Goal: Task Accomplishment & Management: Manage account settings

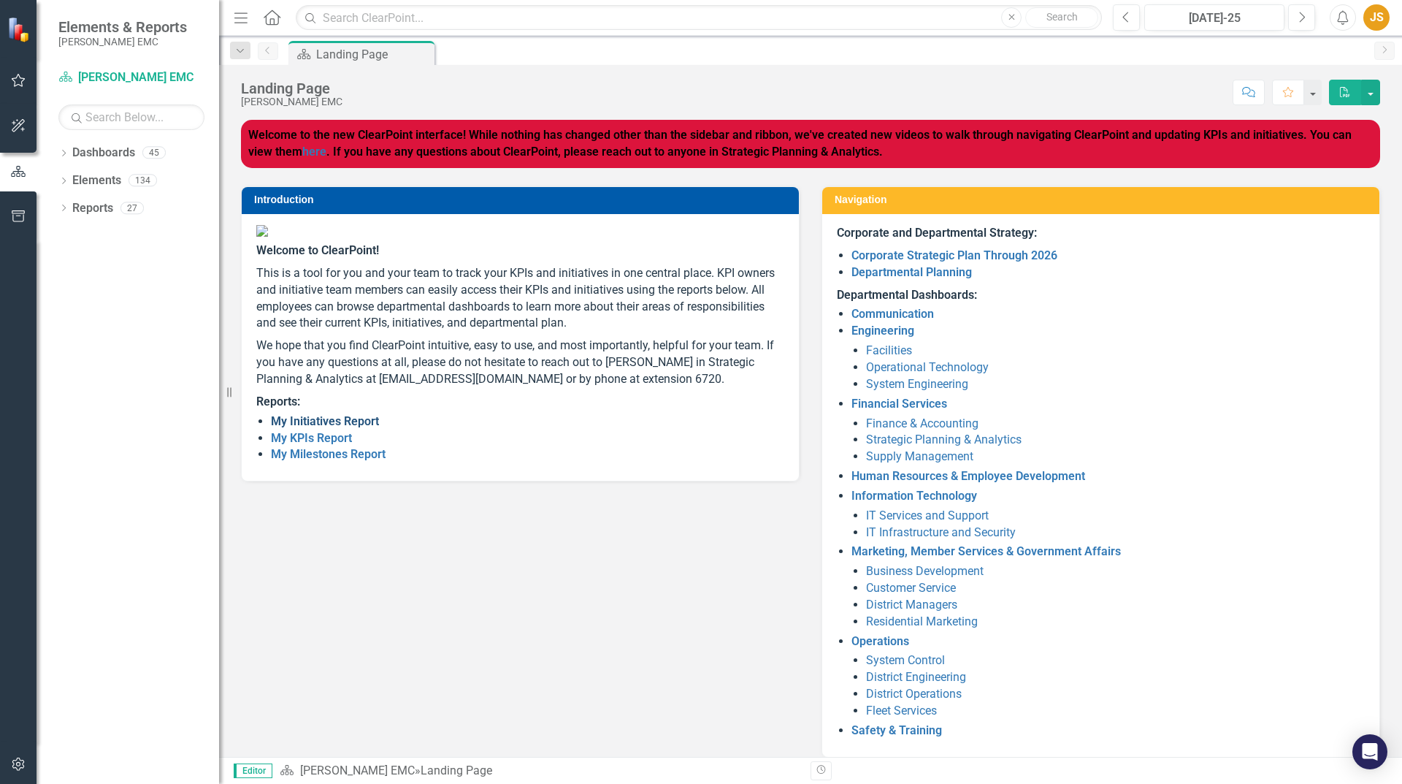
click at [313, 428] on link "My Initiatives Report" at bounding box center [325, 421] width 108 height 14
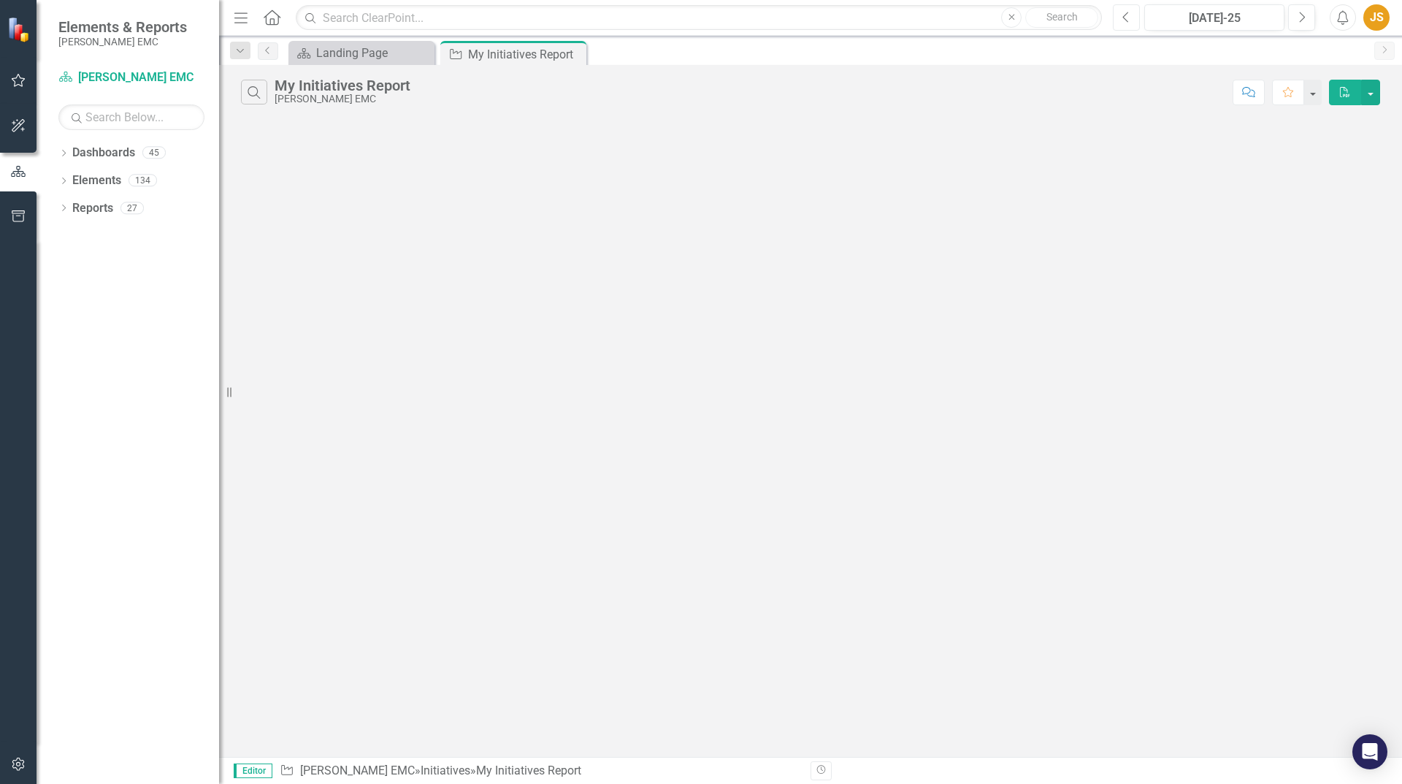
click at [1133, 15] on button "Previous" at bounding box center [1126, 17] width 27 height 26
click at [275, 23] on icon at bounding box center [272, 16] width 17 height 15
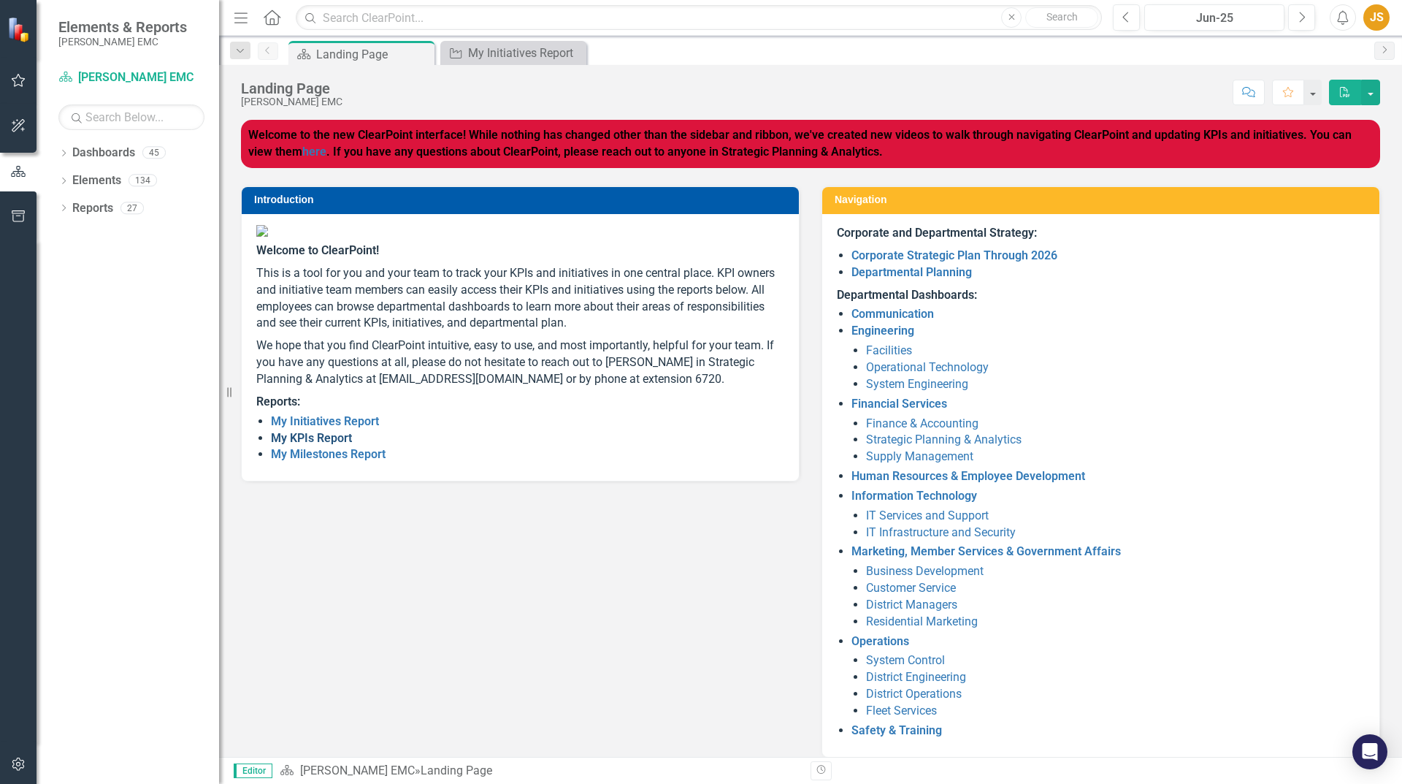
click at [346, 445] on link "My KPIs Report" at bounding box center [311, 438] width 81 height 14
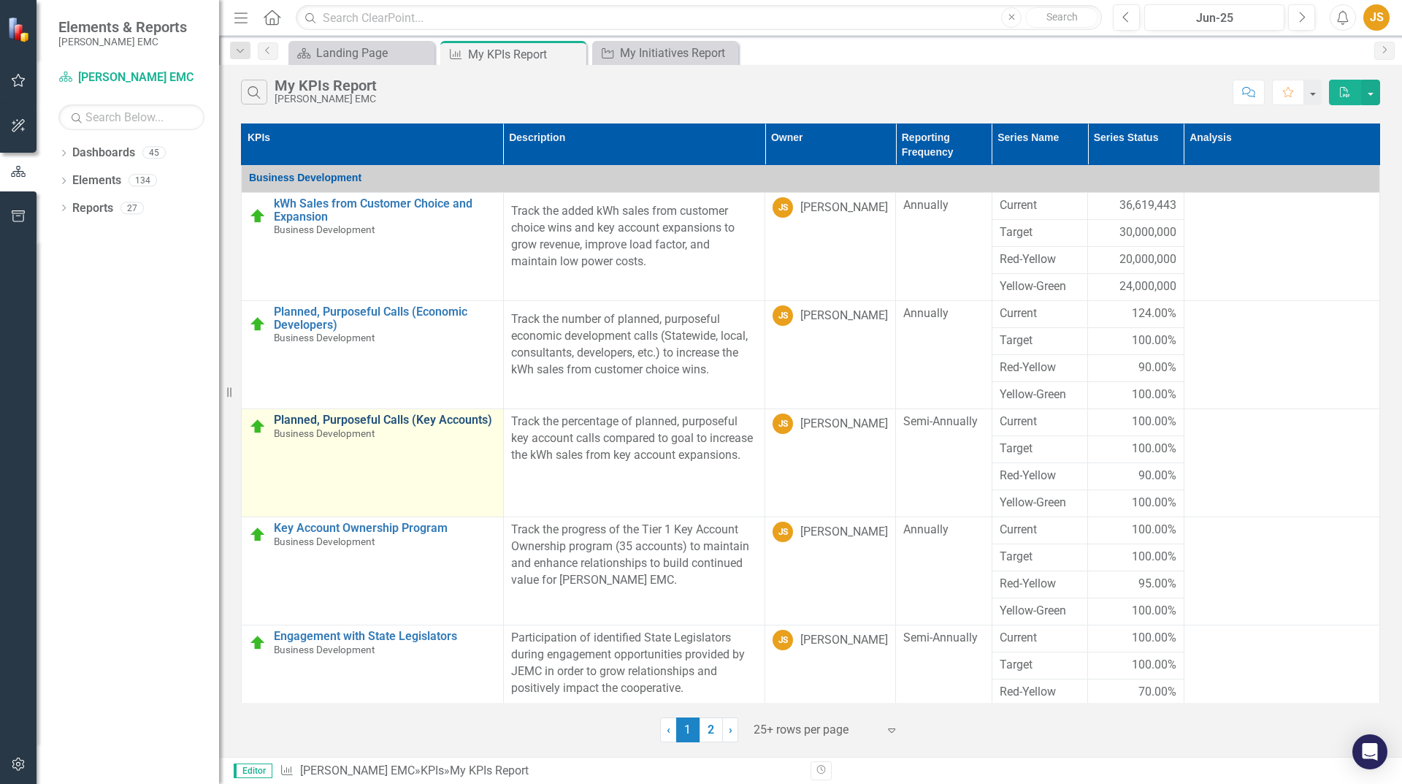
click at [432, 418] on link "Planned, Purposeful Calls (Key Accounts)" at bounding box center [385, 419] width 222 height 13
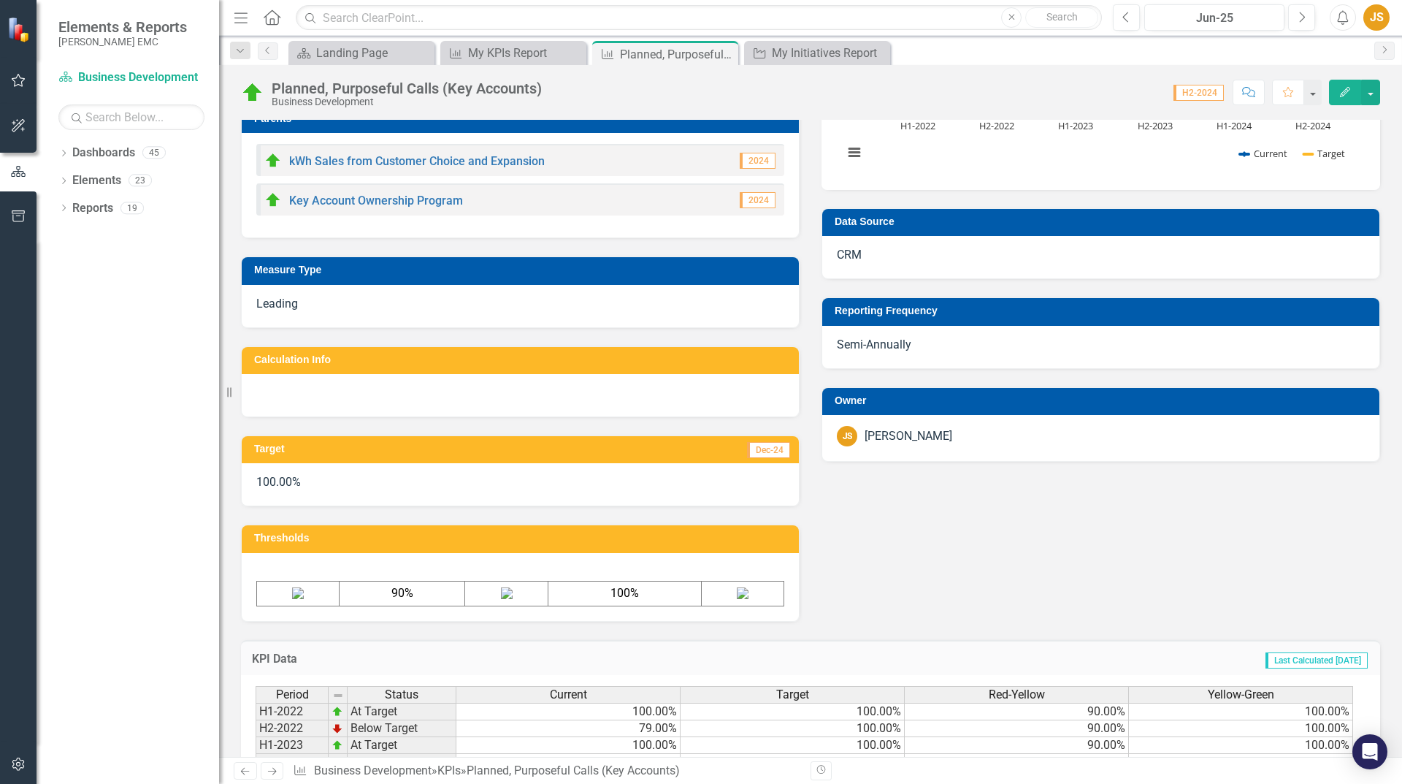
scroll to position [484, 0]
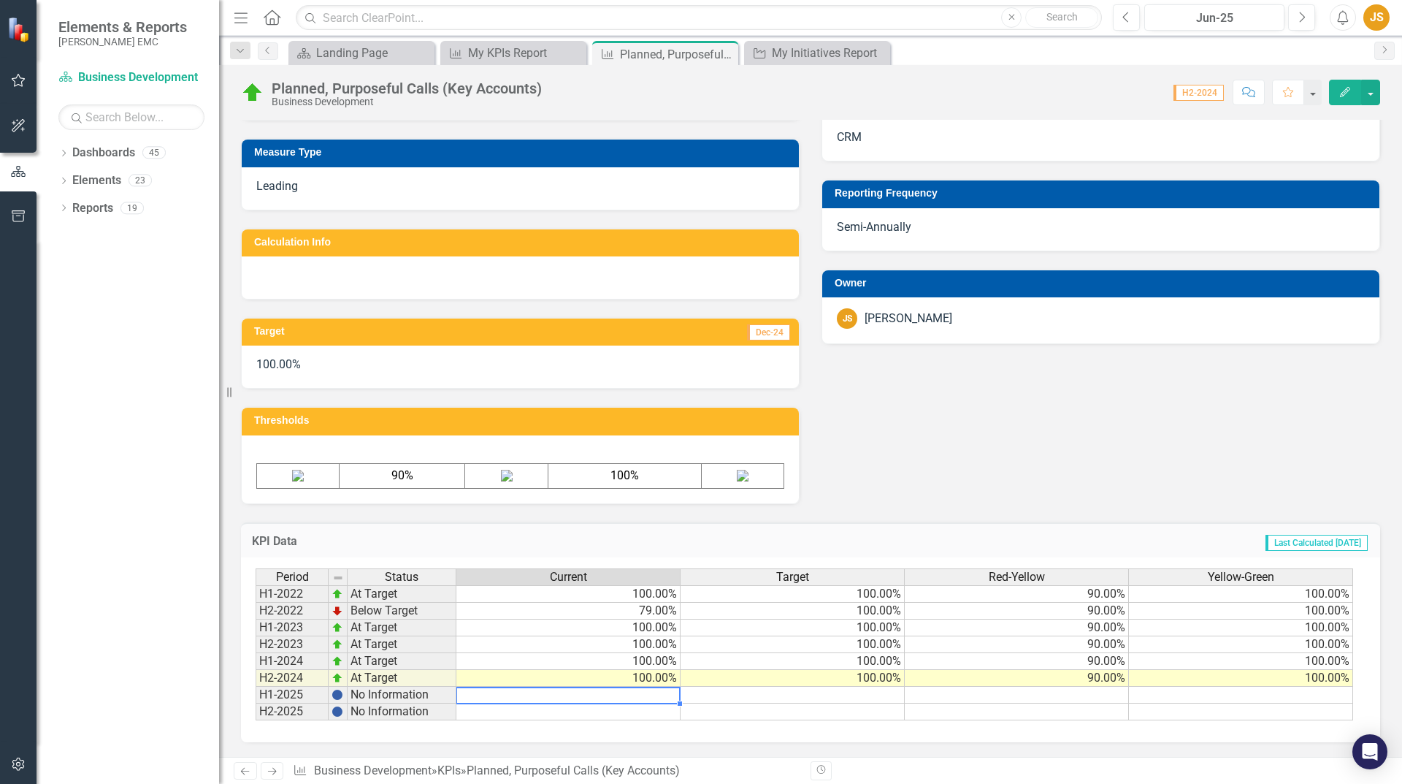
click at [649, 696] on td at bounding box center [568, 695] width 224 height 17
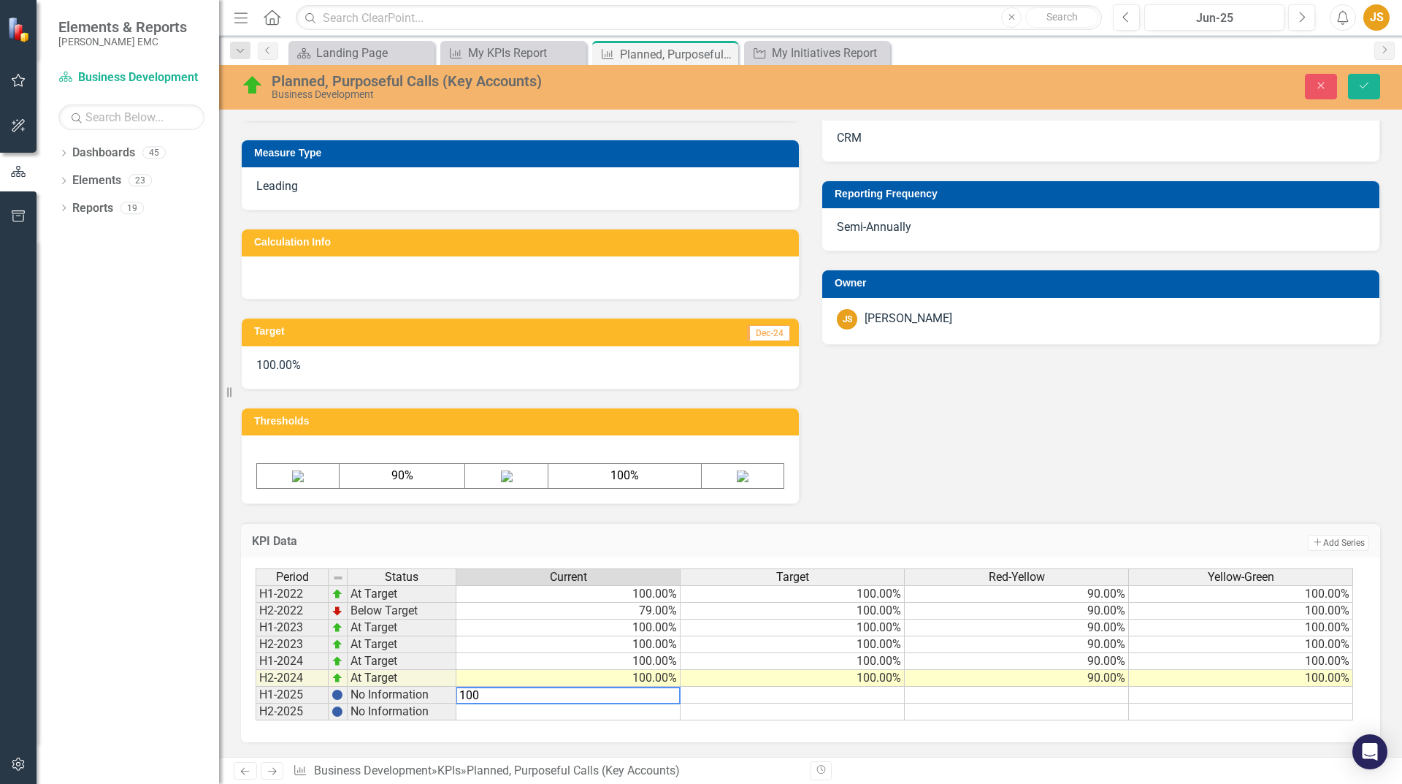
type textarea "100"
click at [956, 504] on div "Description Track the percentage of planned, purposeful key account calls compa…" at bounding box center [810, 139] width 1161 height 730
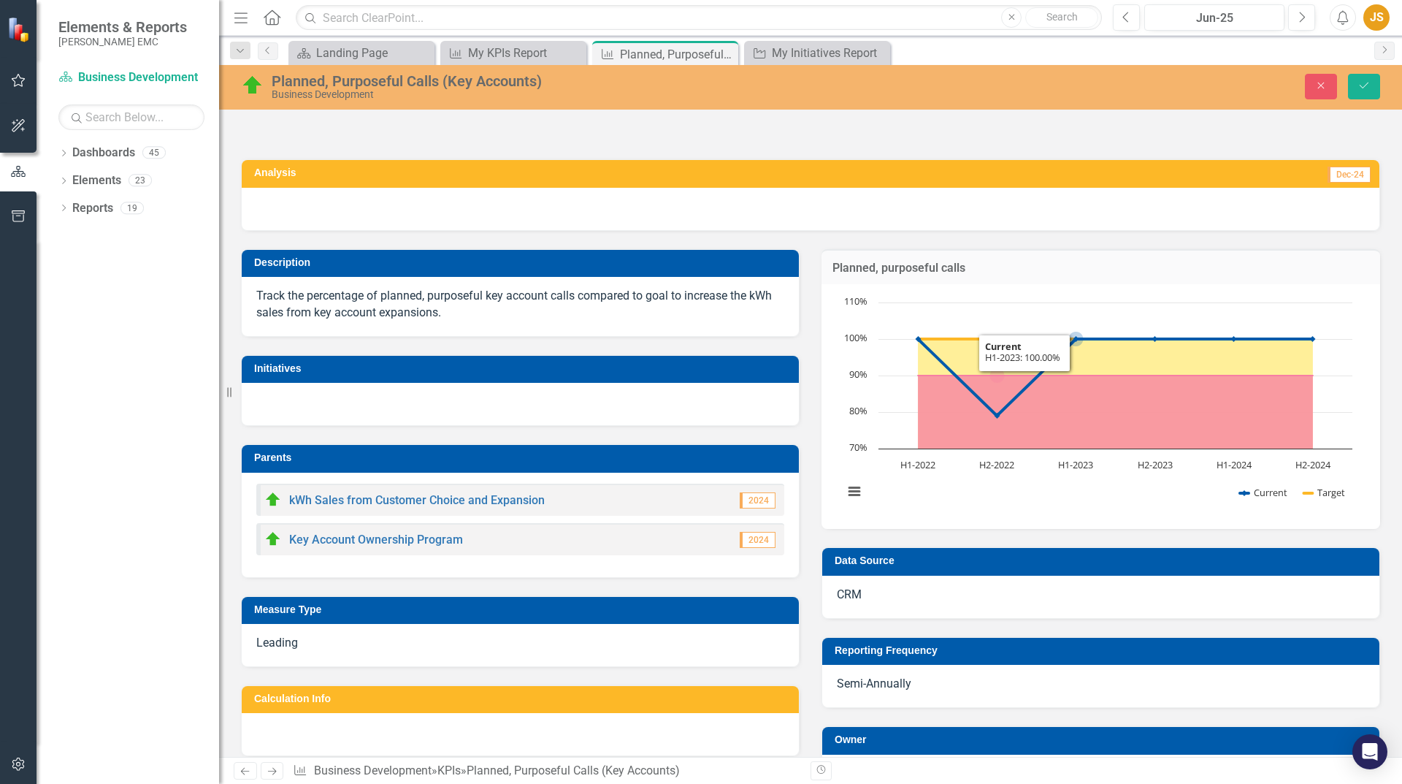
scroll to position [0, 0]
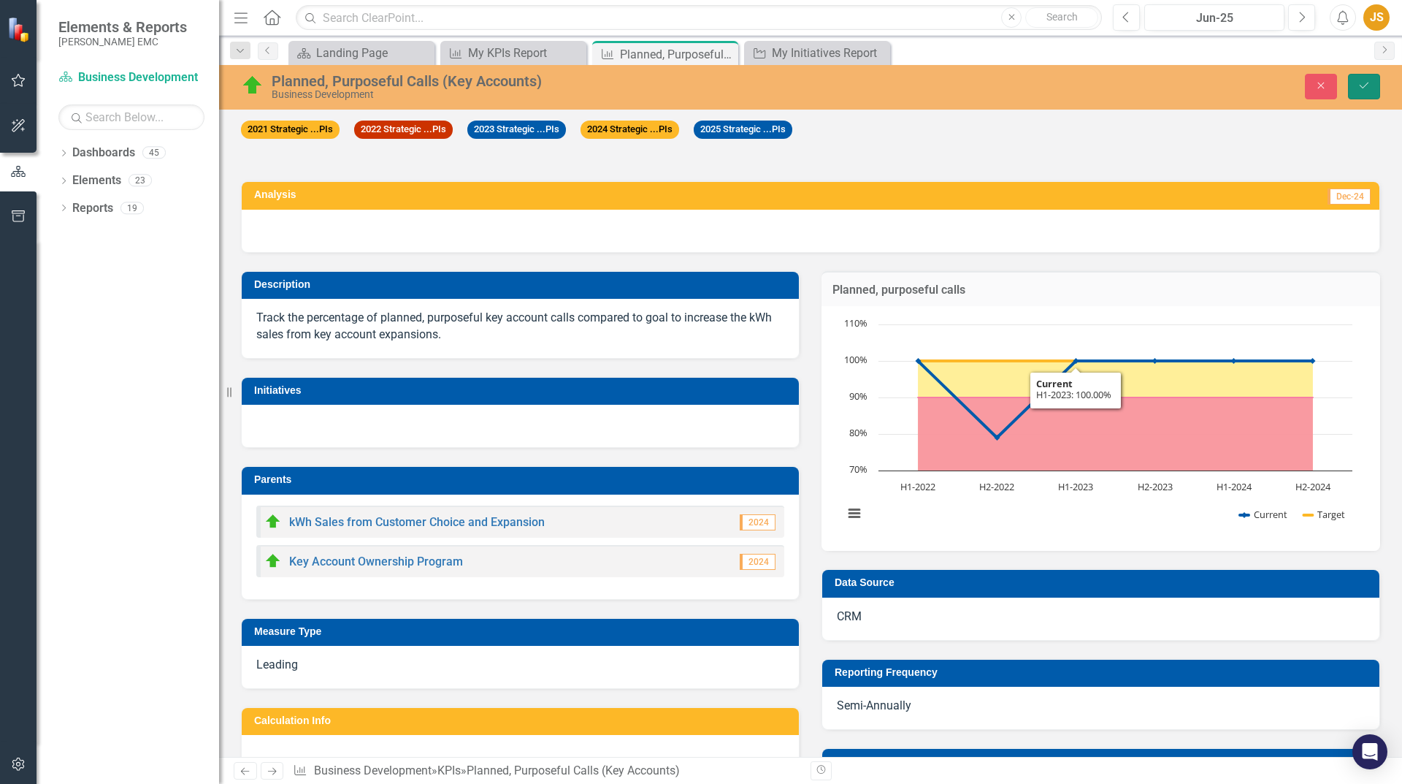
click at [1369, 97] on button "Save" at bounding box center [1364, 87] width 32 height 26
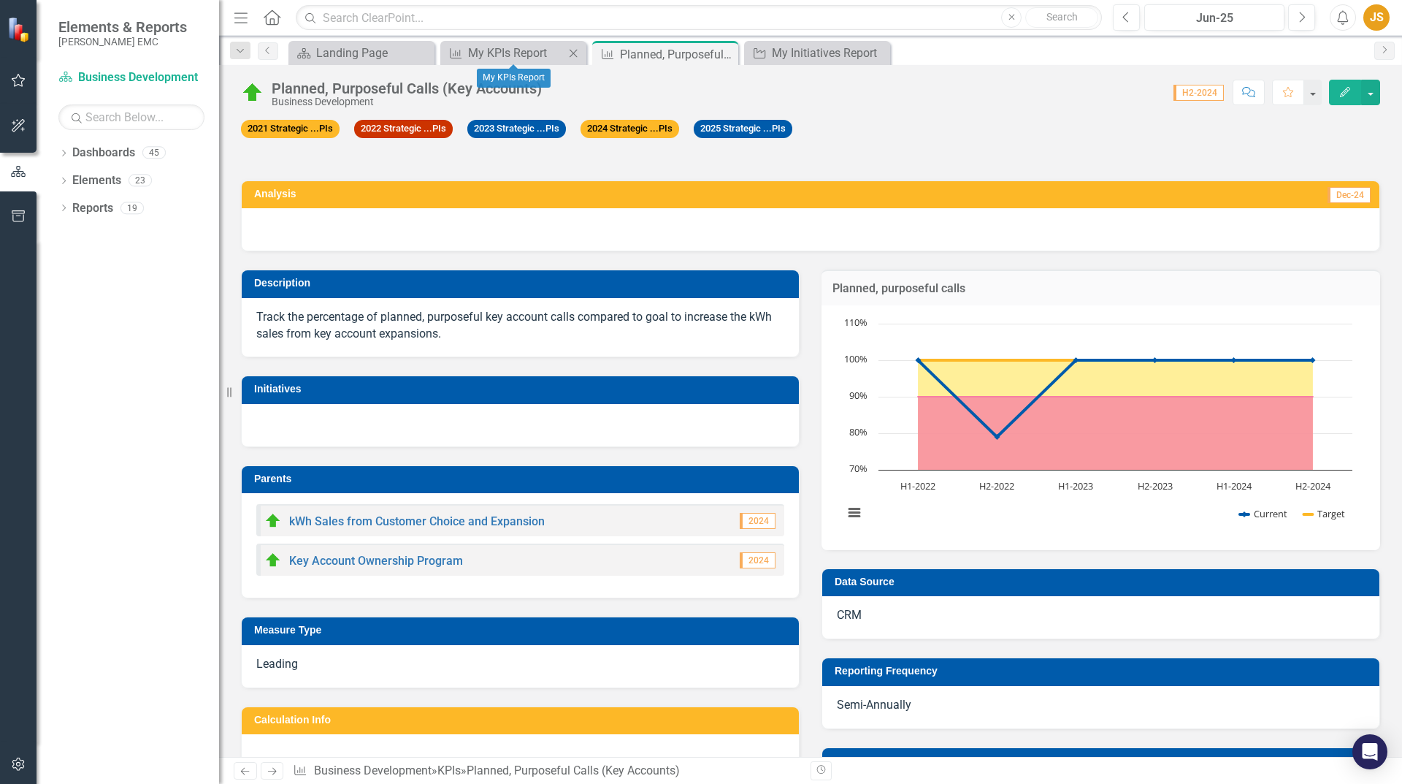
click at [477, 42] on div "KPI My KPIs Report Close" at bounding box center [513, 53] width 146 height 24
click at [477, 50] on div "My KPIs Report" at bounding box center [516, 53] width 96 height 18
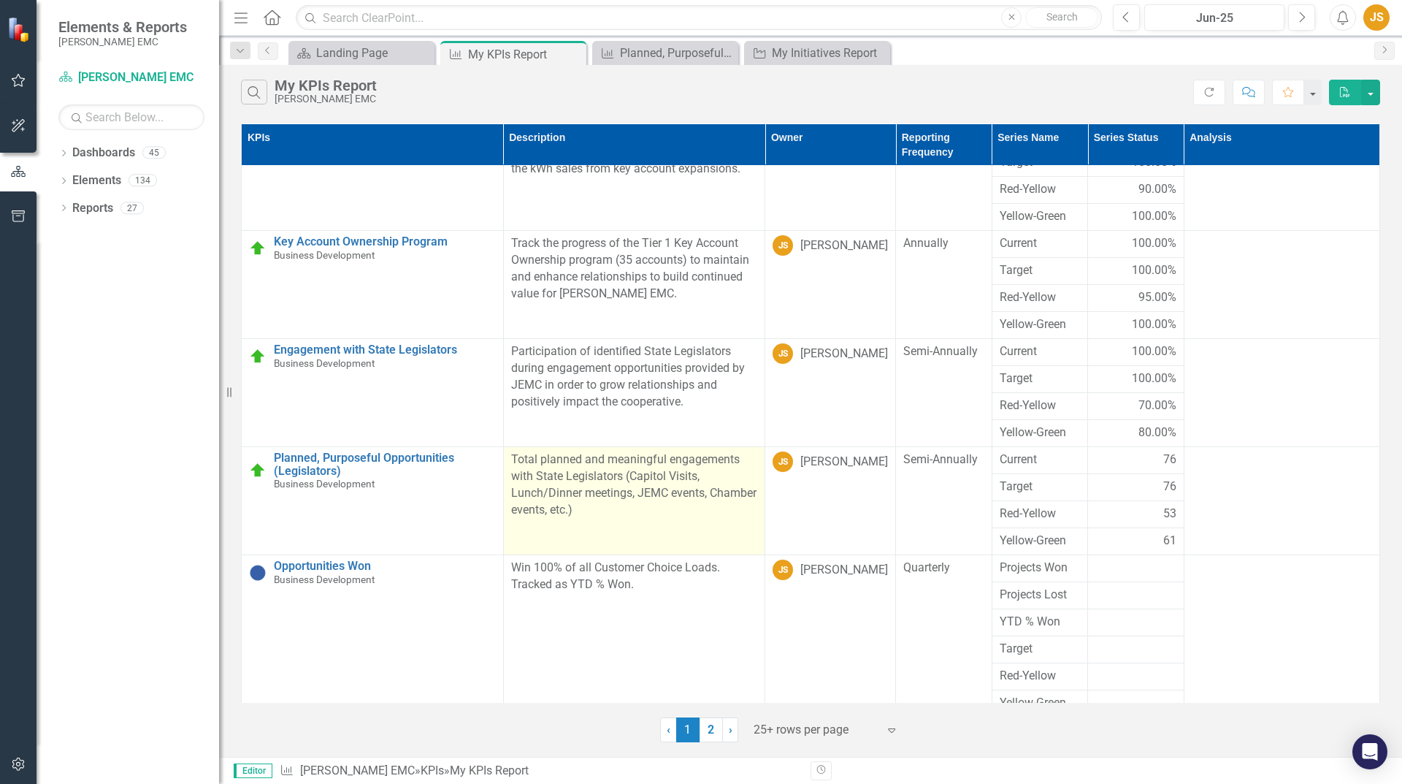
scroll to position [292, 0]
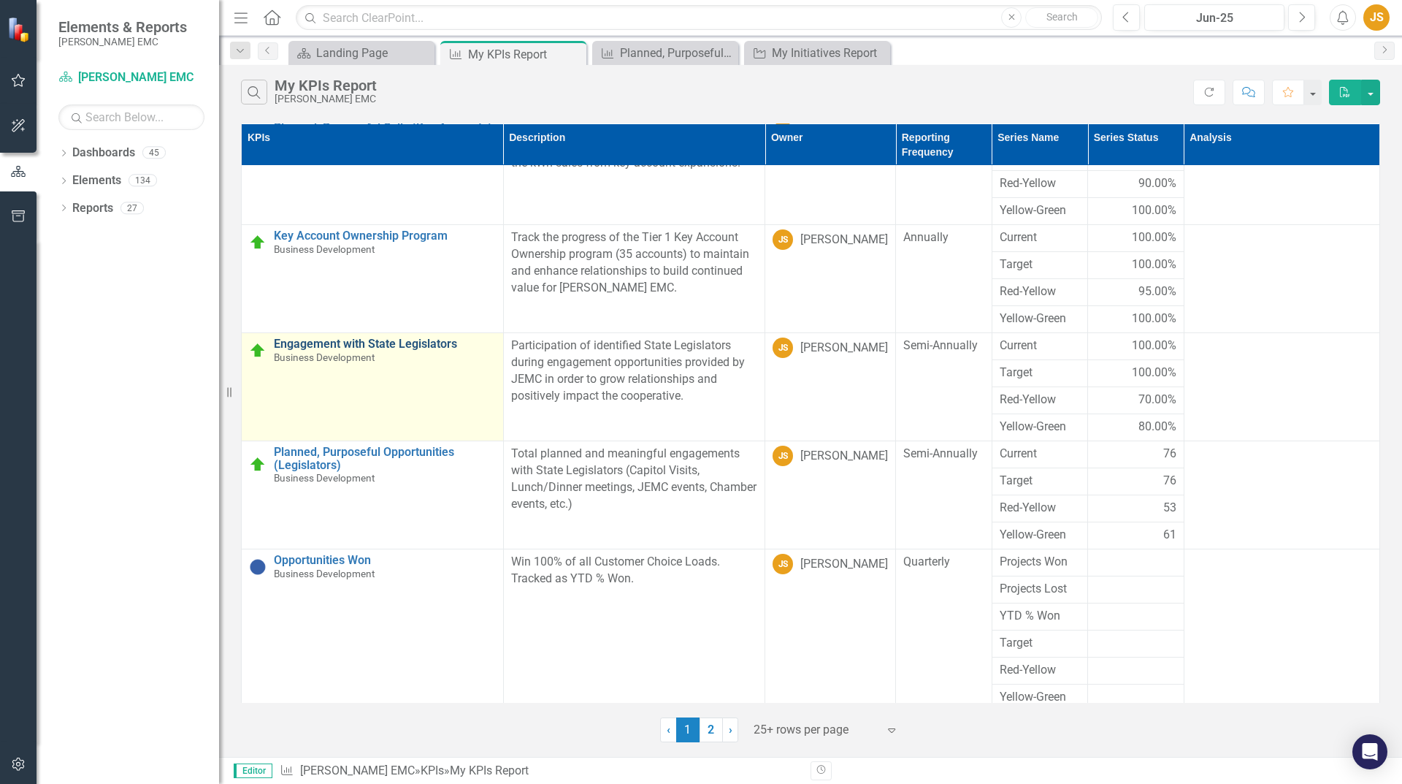
click at [427, 341] on link "Engagement with State Legislators" at bounding box center [385, 343] width 222 height 13
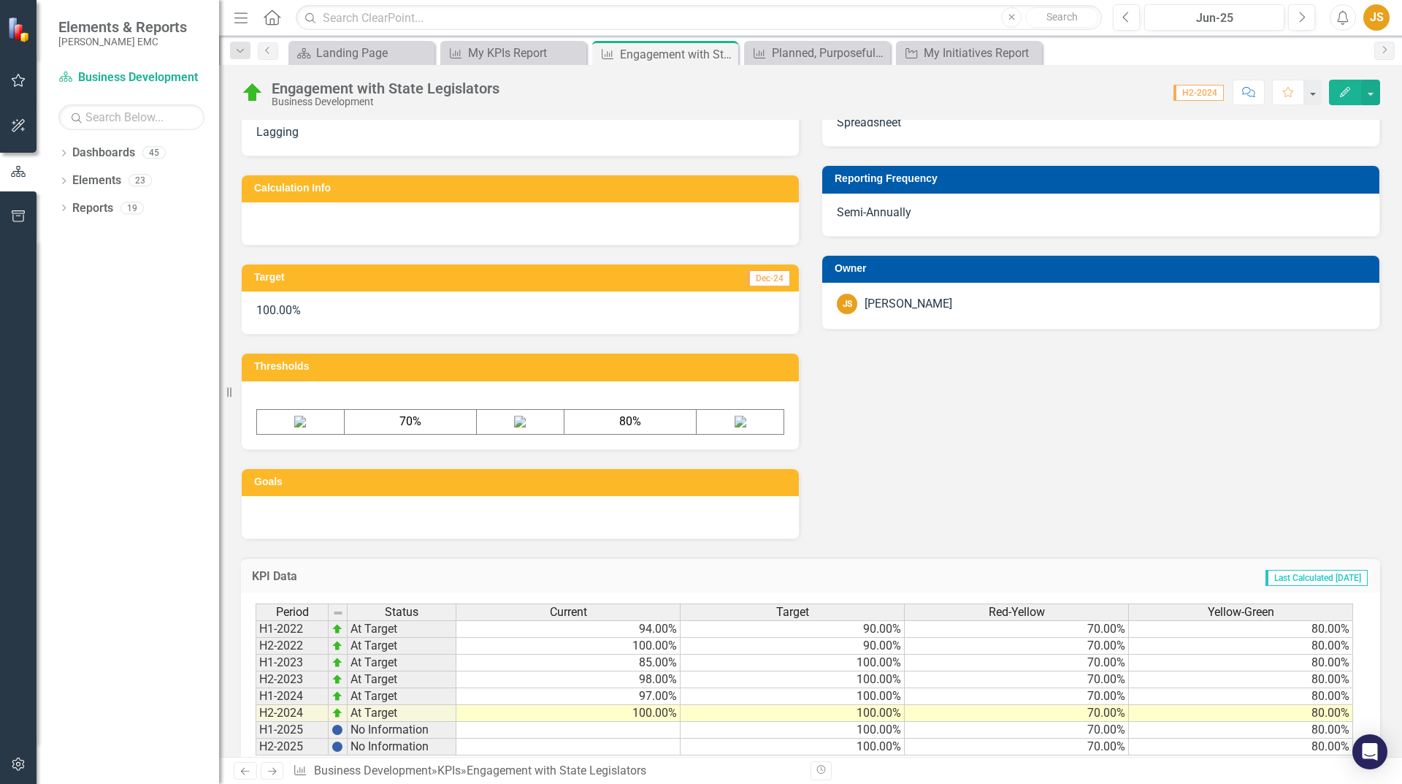
scroll to position [535, 0]
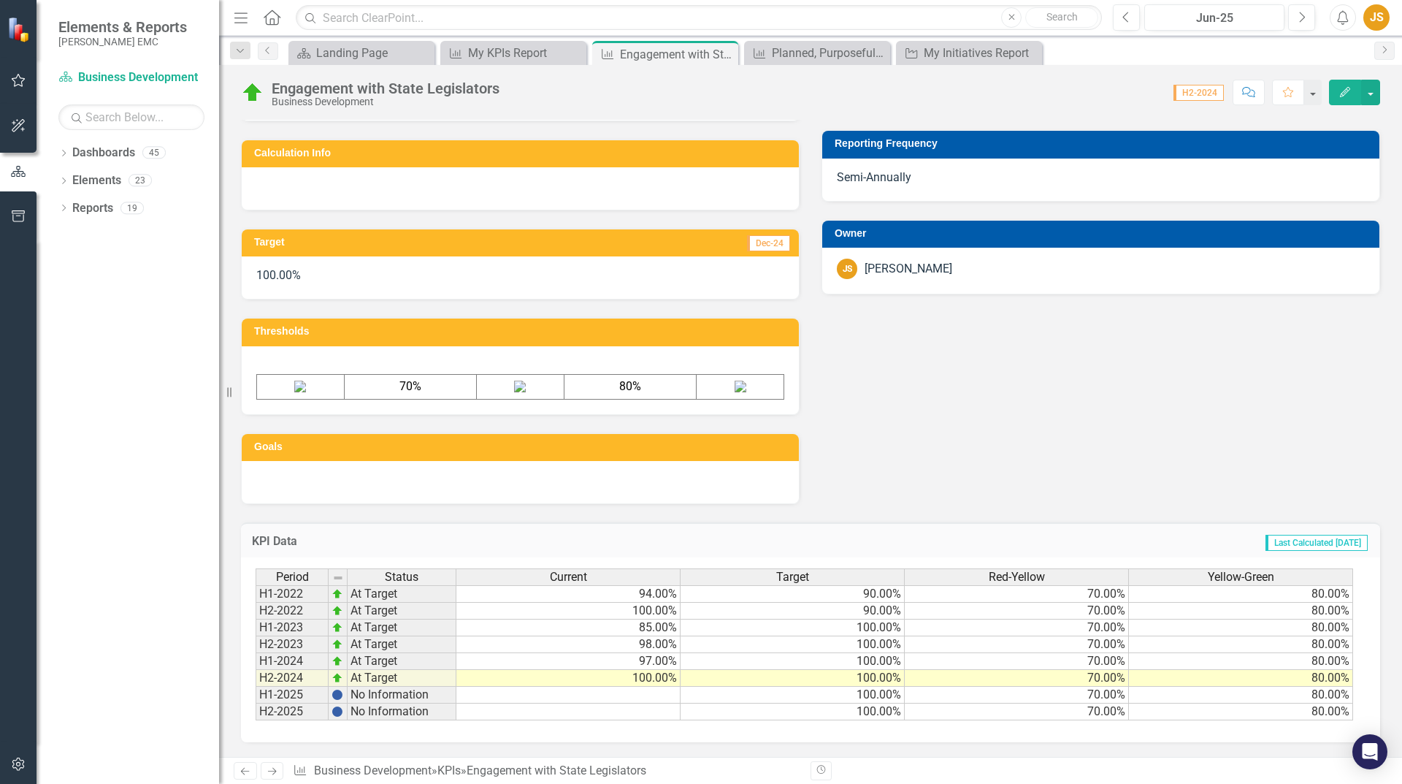
click at [583, 693] on td at bounding box center [568, 695] width 224 height 17
click at [655, 695] on td at bounding box center [568, 695] width 224 height 17
type textarea "95"
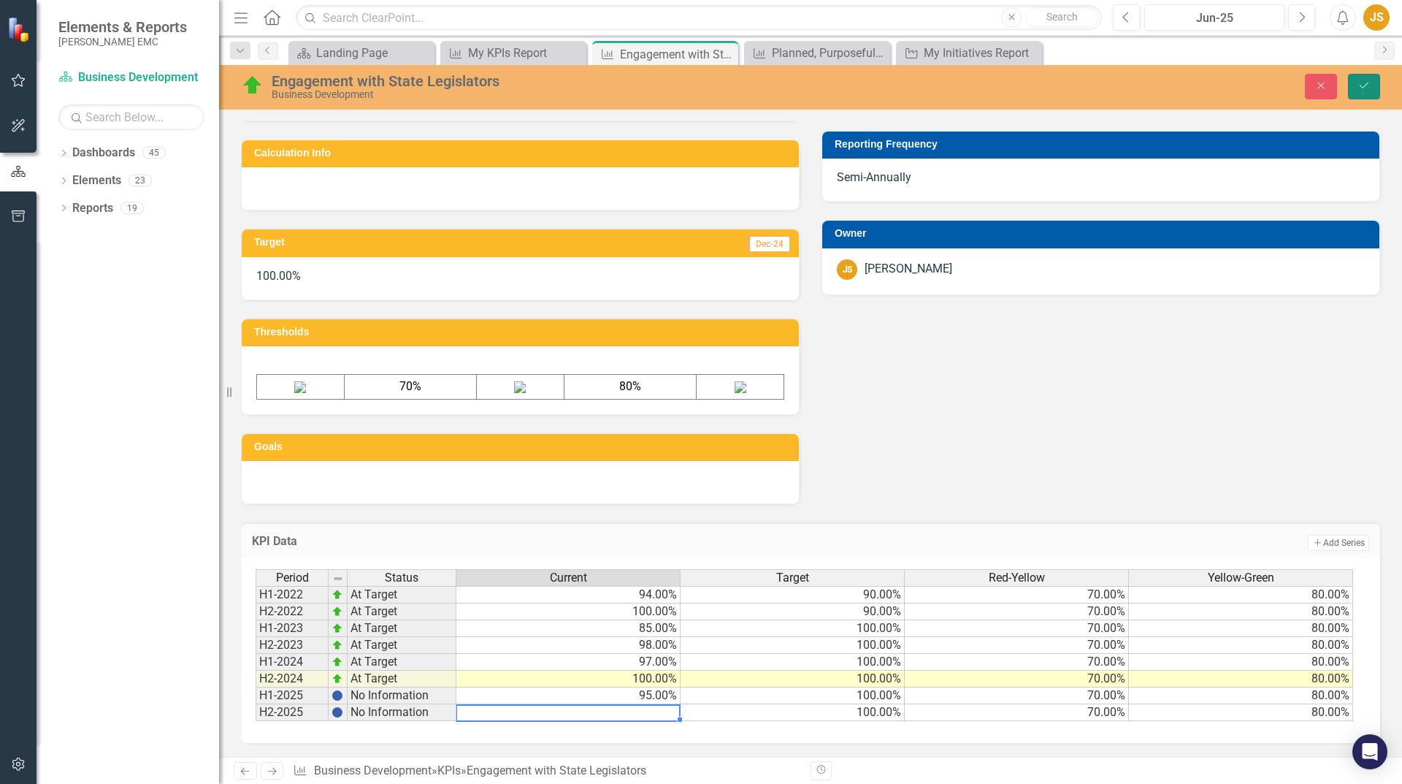
click at [1366, 85] on icon "Save" at bounding box center [1364, 85] width 13 height 10
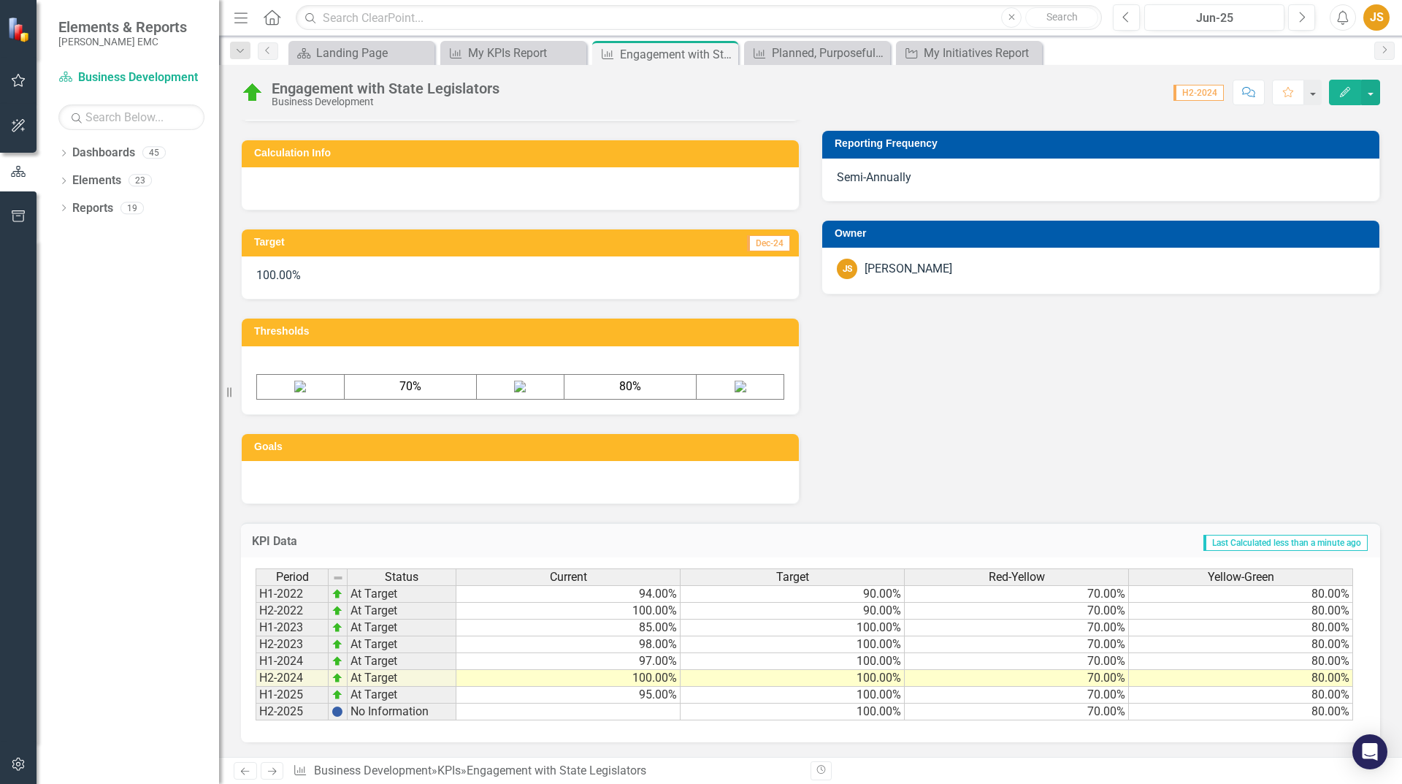
scroll to position [0, 0]
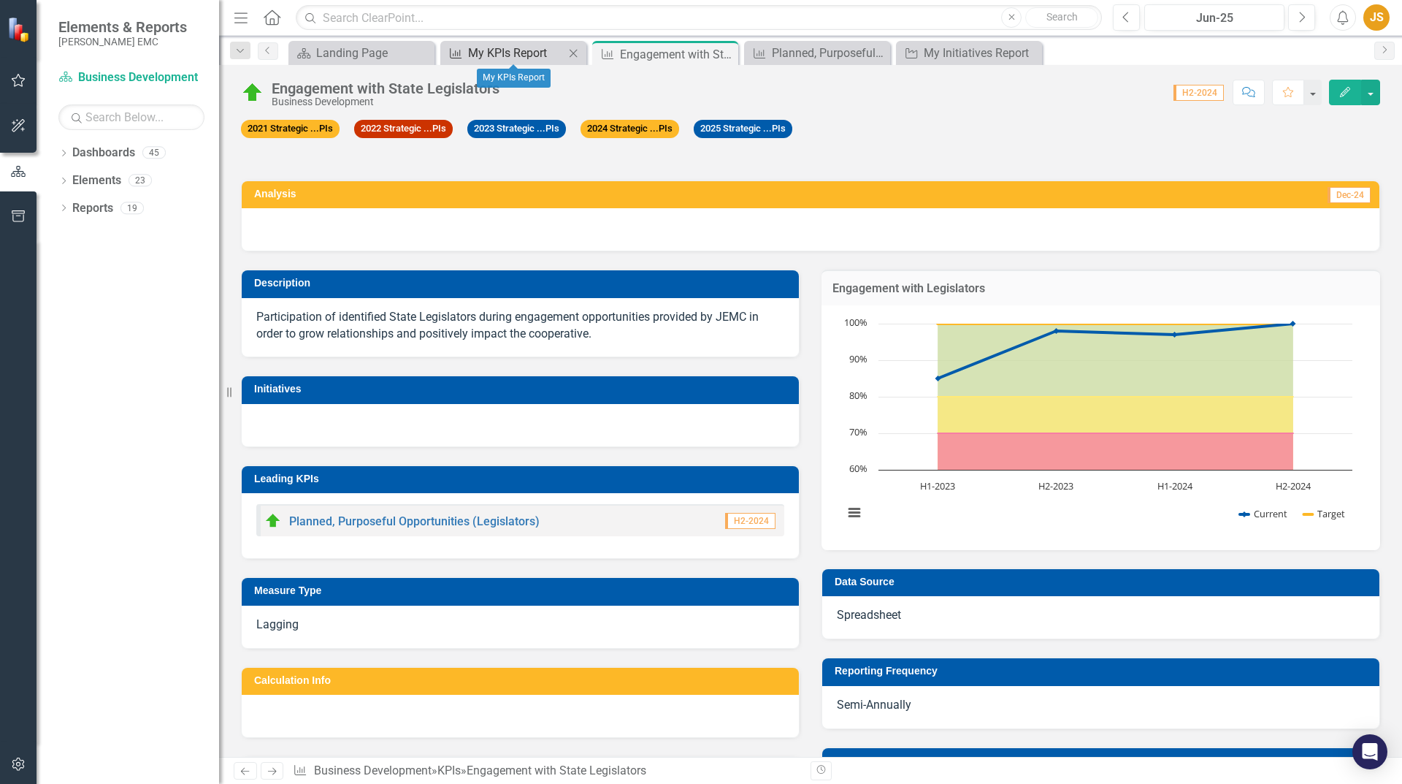
click at [546, 47] on div "My KPIs Report" at bounding box center [516, 53] width 96 height 18
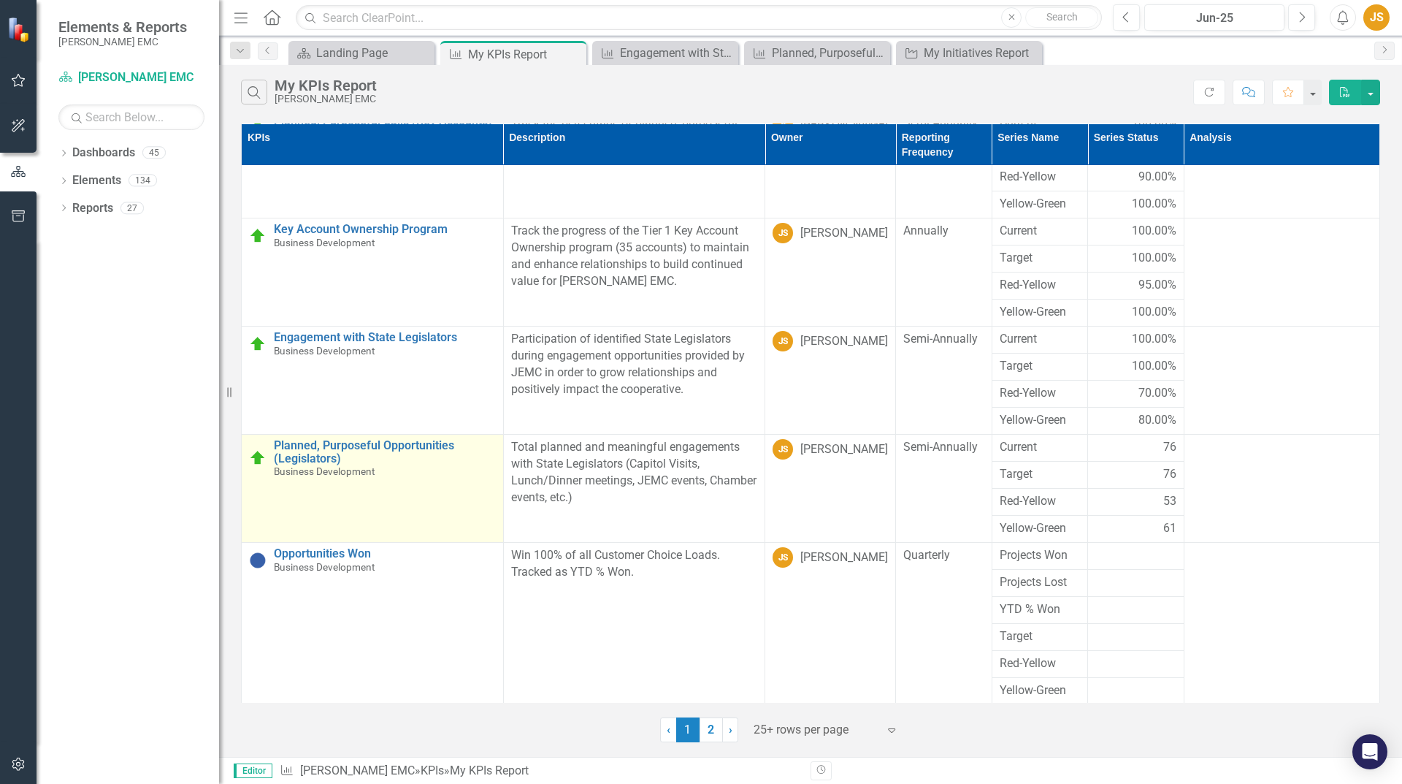
scroll to position [301, 0]
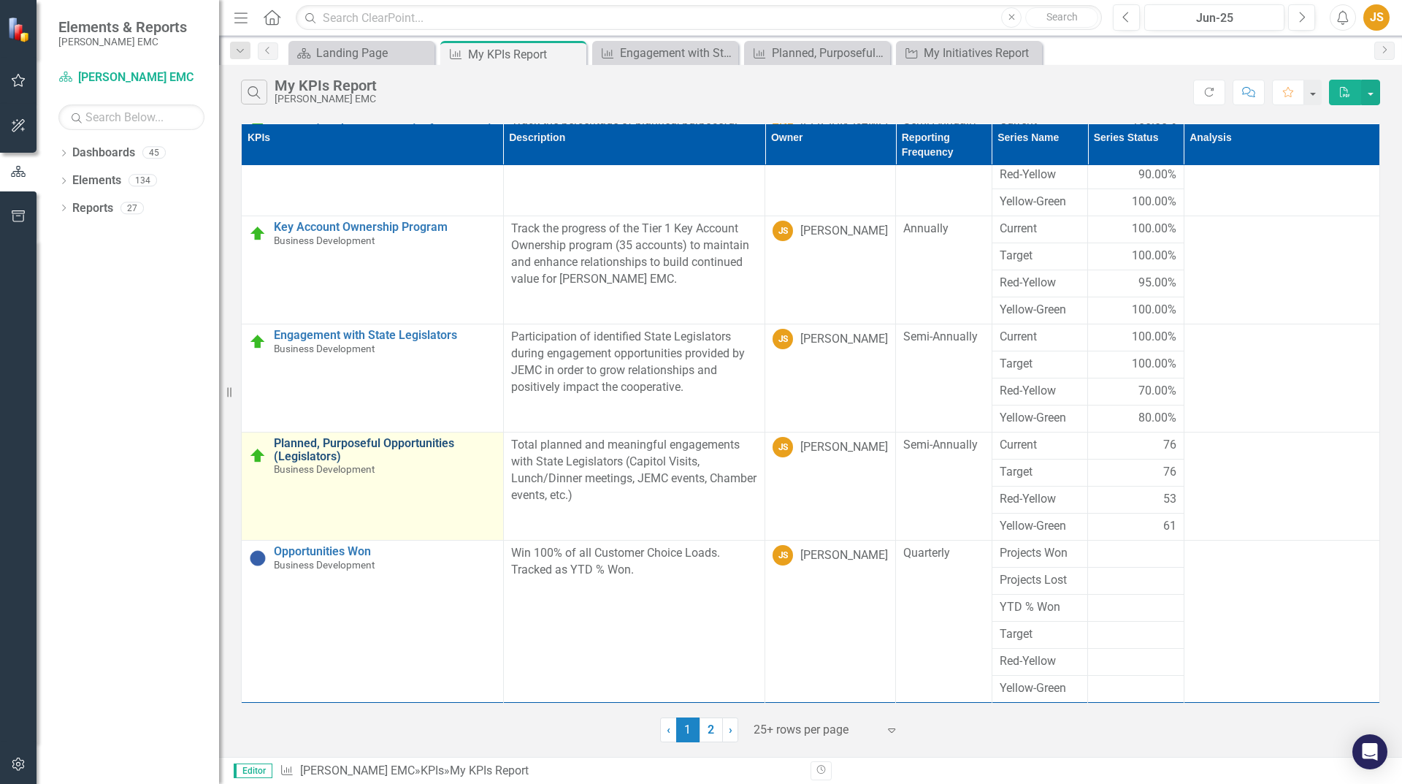
click at [421, 448] on link "Planned, Purposeful Opportunities (Legislators)" at bounding box center [385, 450] width 222 height 26
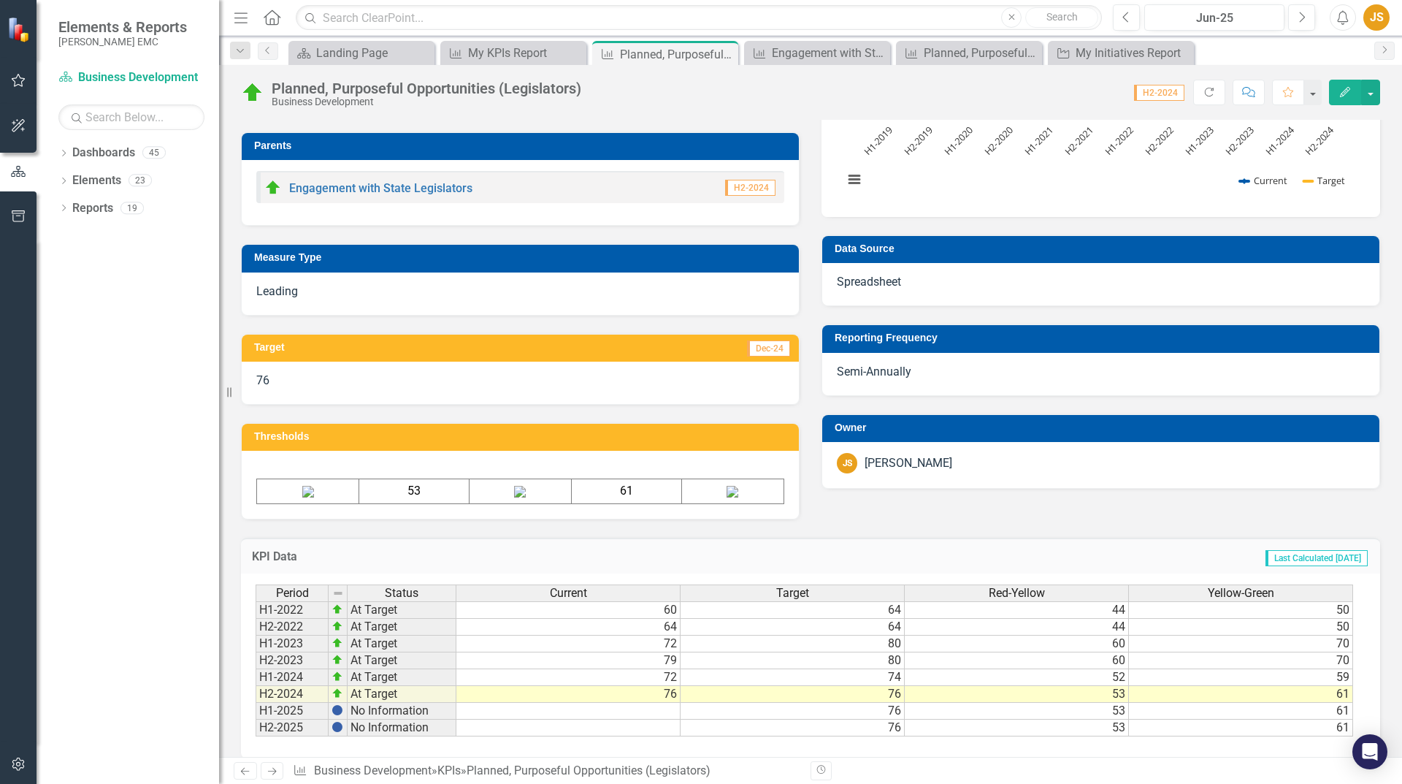
scroll to position [356, 0]
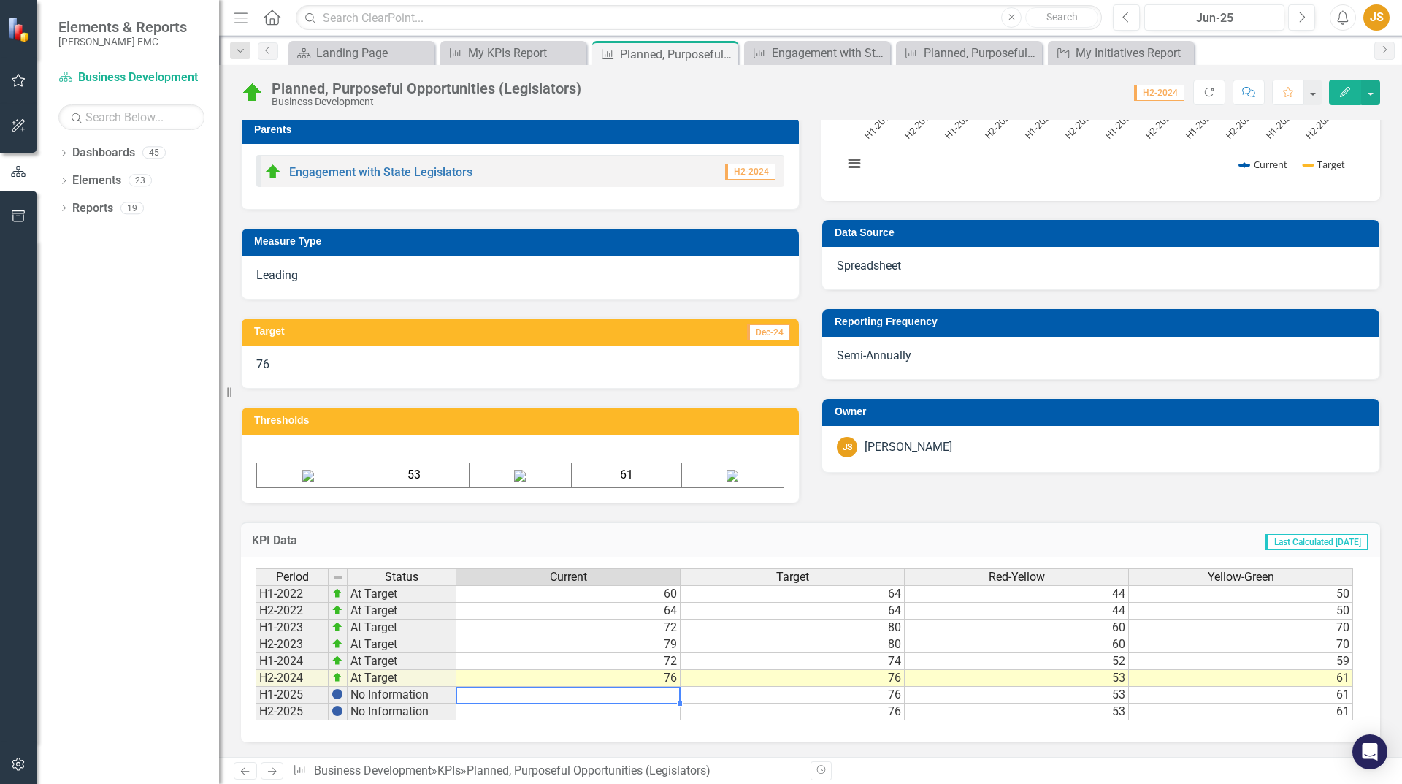
click at [598, 691] on td at bounding box center [568, 695] width 224 height 17
click at [651, 693] on td at bounding box center [568, 695] width 224 height 17
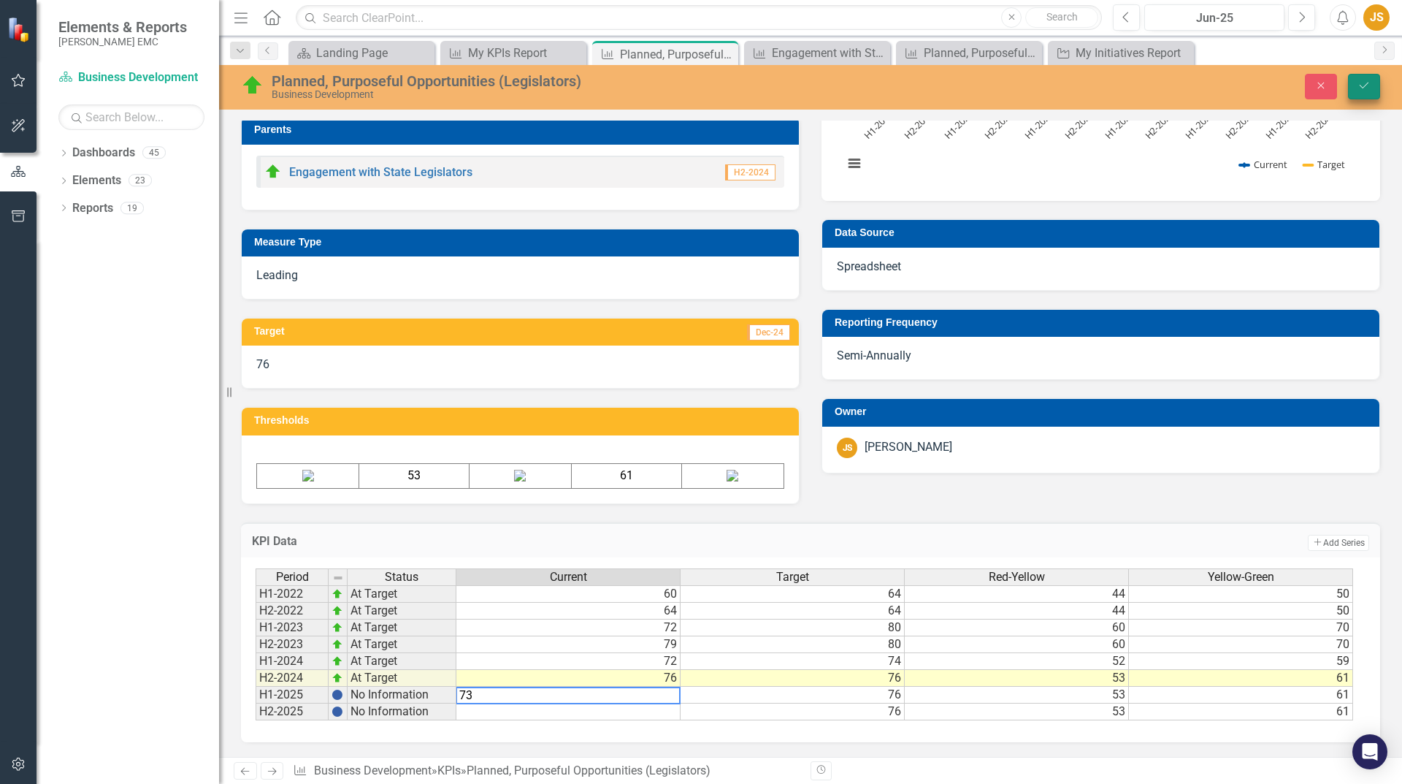
type textarea "73"
click at [1359, 82] on icon "Save" at bounding box center [1364, 85] width 13 height 10
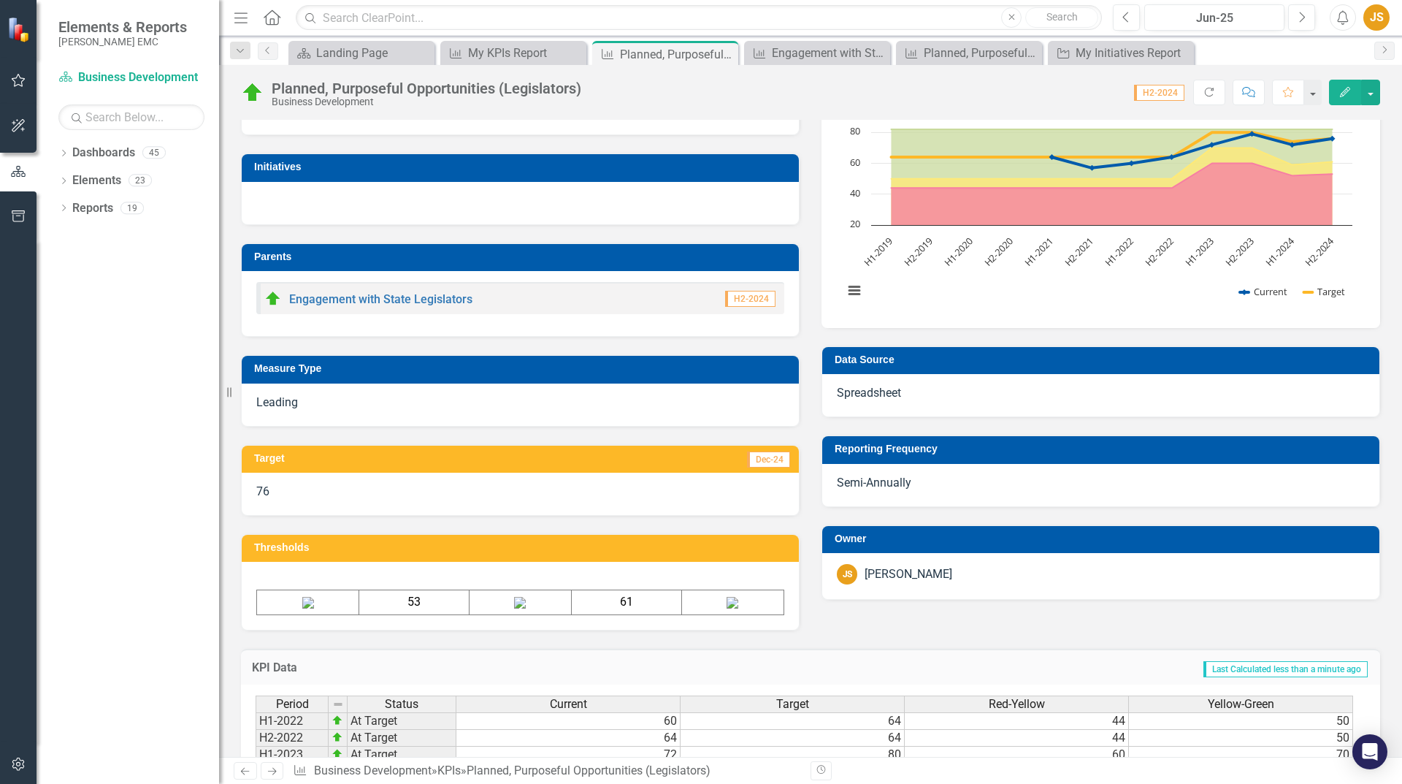
scroll to position [0, 0]
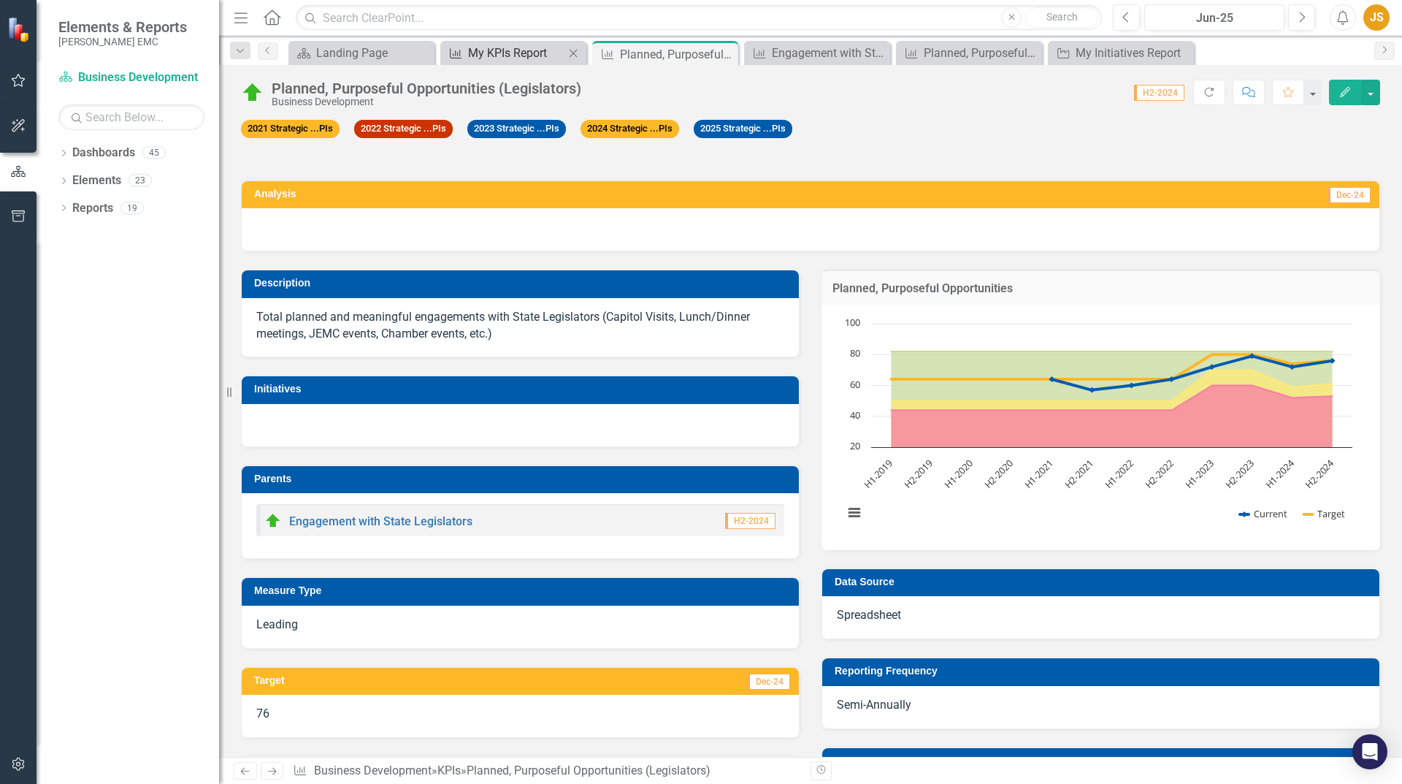
click at [476, 50] on div "My KPIs Report" at bounding box center [516, 53] width 96 height 18
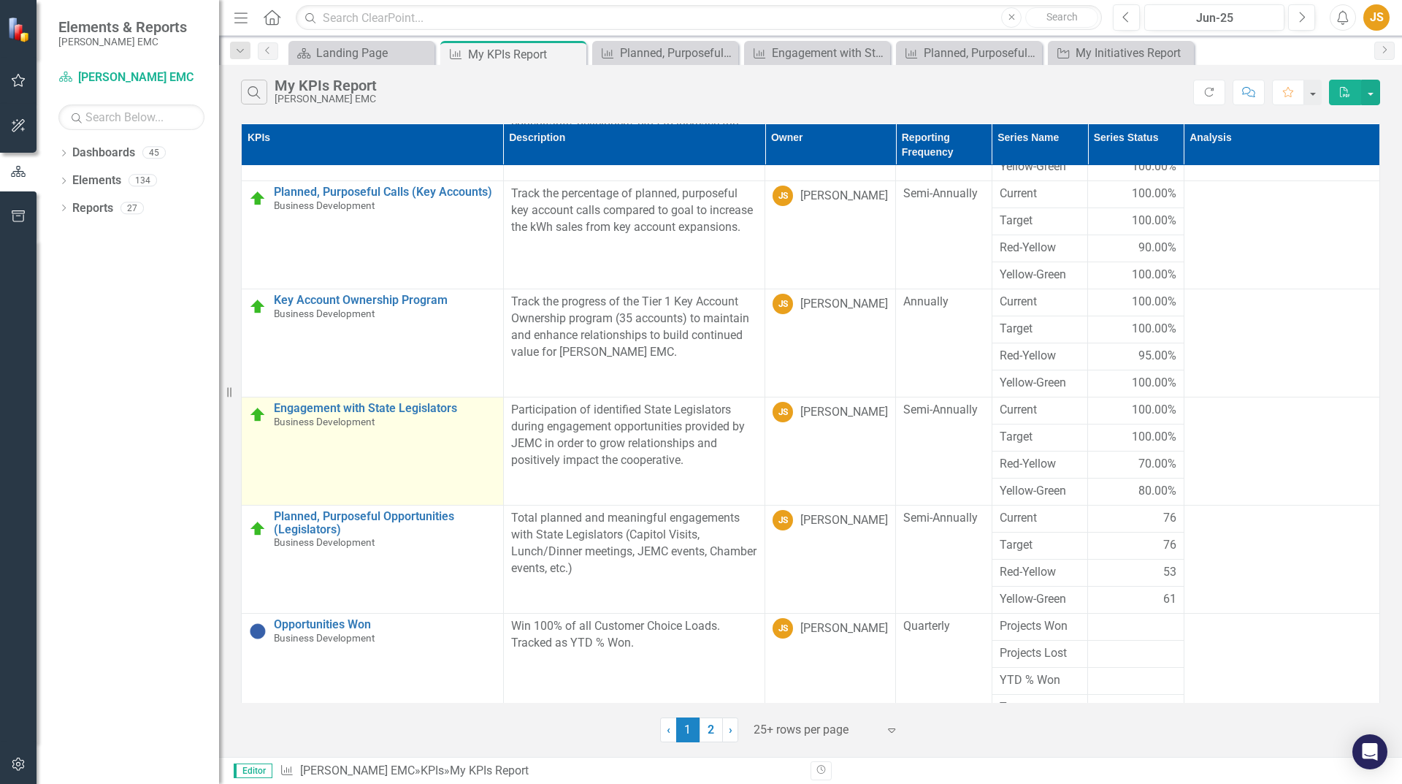
scroll to position [155, 0]
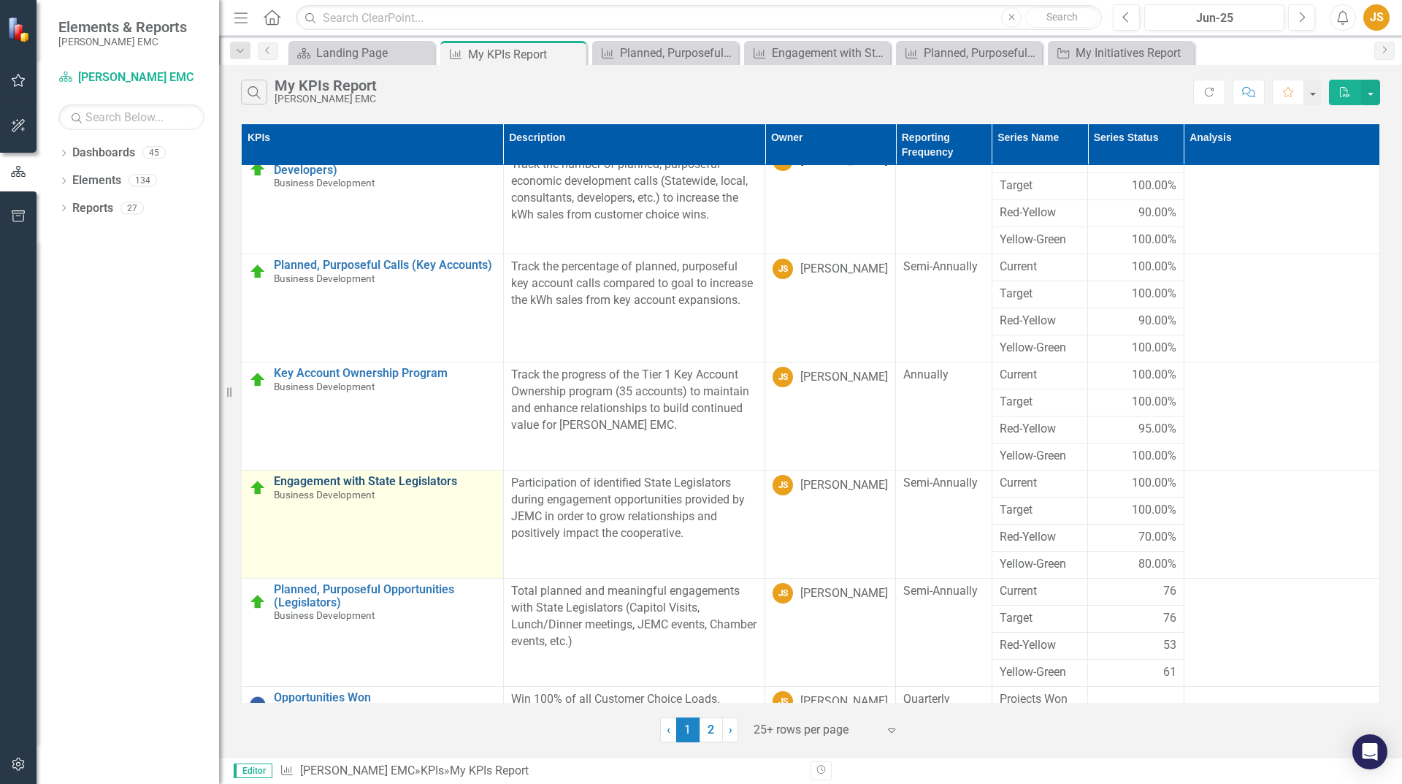
click at [426, 479] on link "Engagement with State Legislators" at bounding box center [385, 481] width 222 height 13
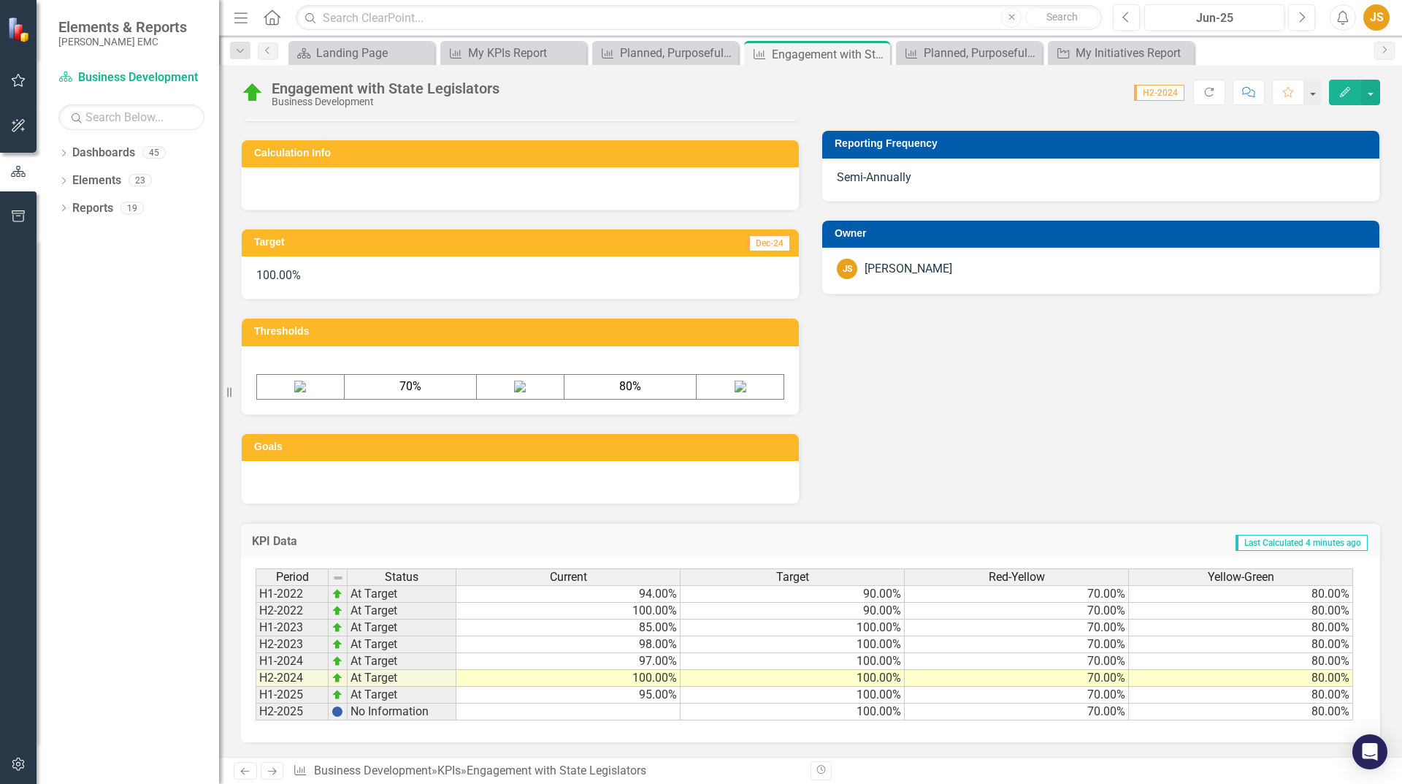
scroll to position [535, 0]
click at [654, 699] on td "95.00%" at bounding box center [568, 695] width 224 height 17
click at [650, 695] on td "95.00%" at bounding box center [568, 695] width 224 height 17
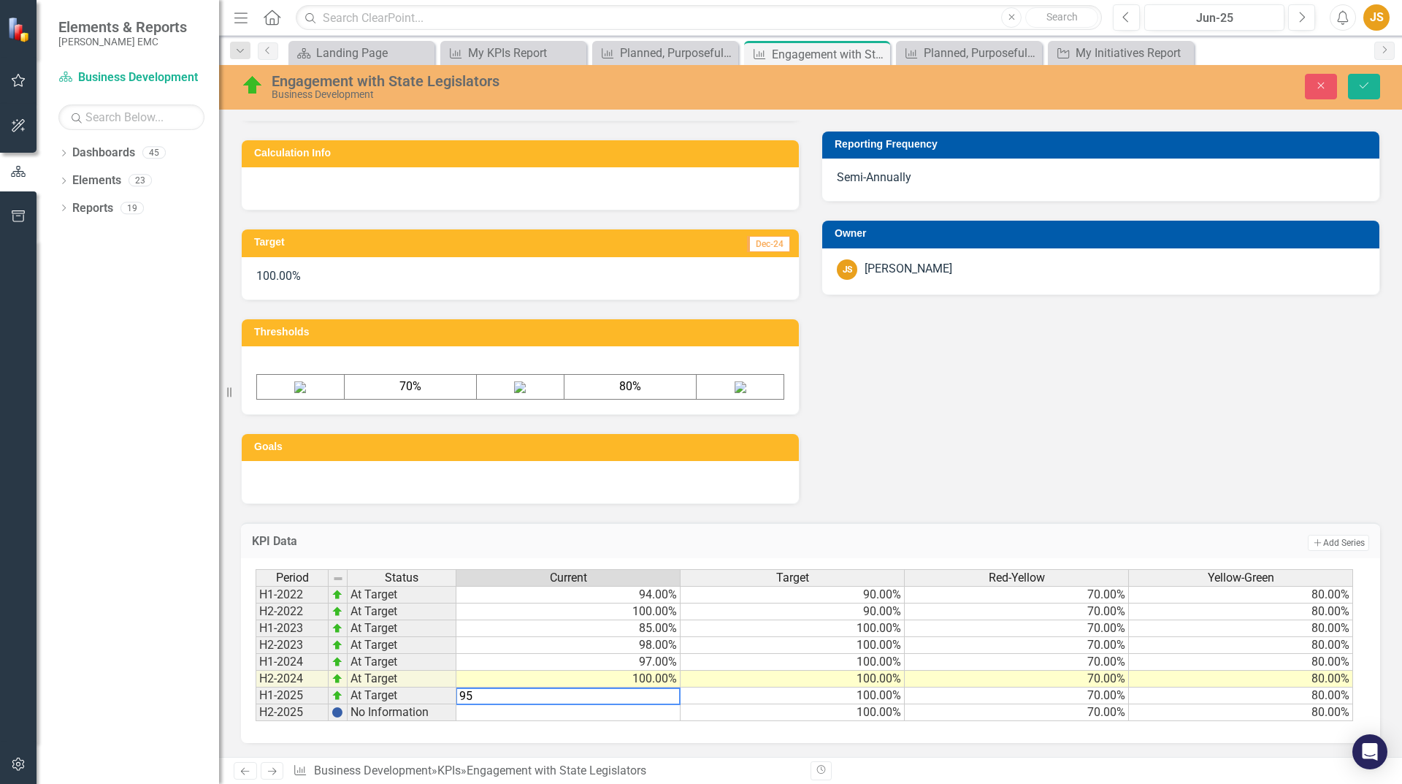
click at [479, 695] on textarea "95" at bounding box center [568, 696] width 225 height 18
type textarea "96"
click at [1361, 89] on icon "Save" at bounding box center [1364, 85] width 13 height 10
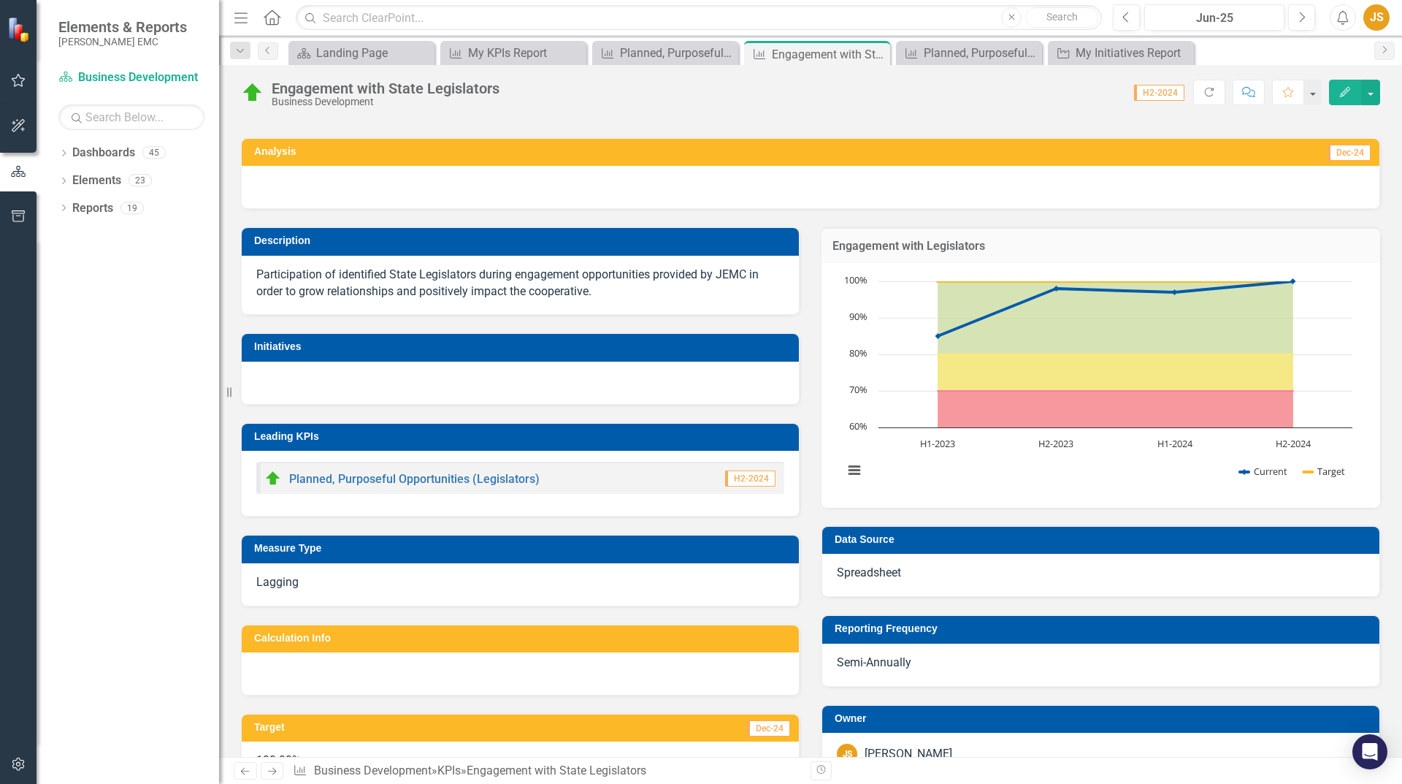
scroll to position [0, 0]
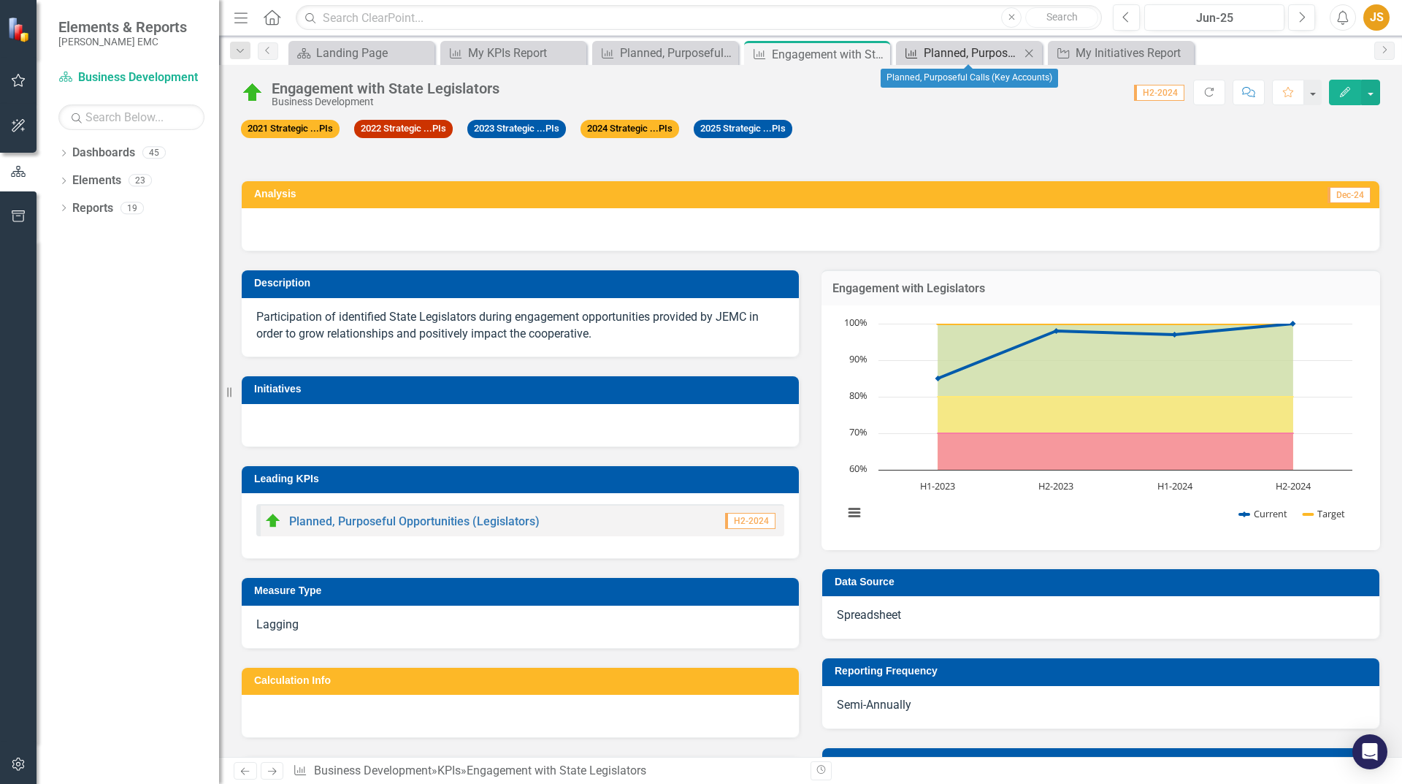
click at [972, 47] on div "Planned, Purposeful Calls (Key Accounts)" at bounding box center [972, 53] width 96 height 18
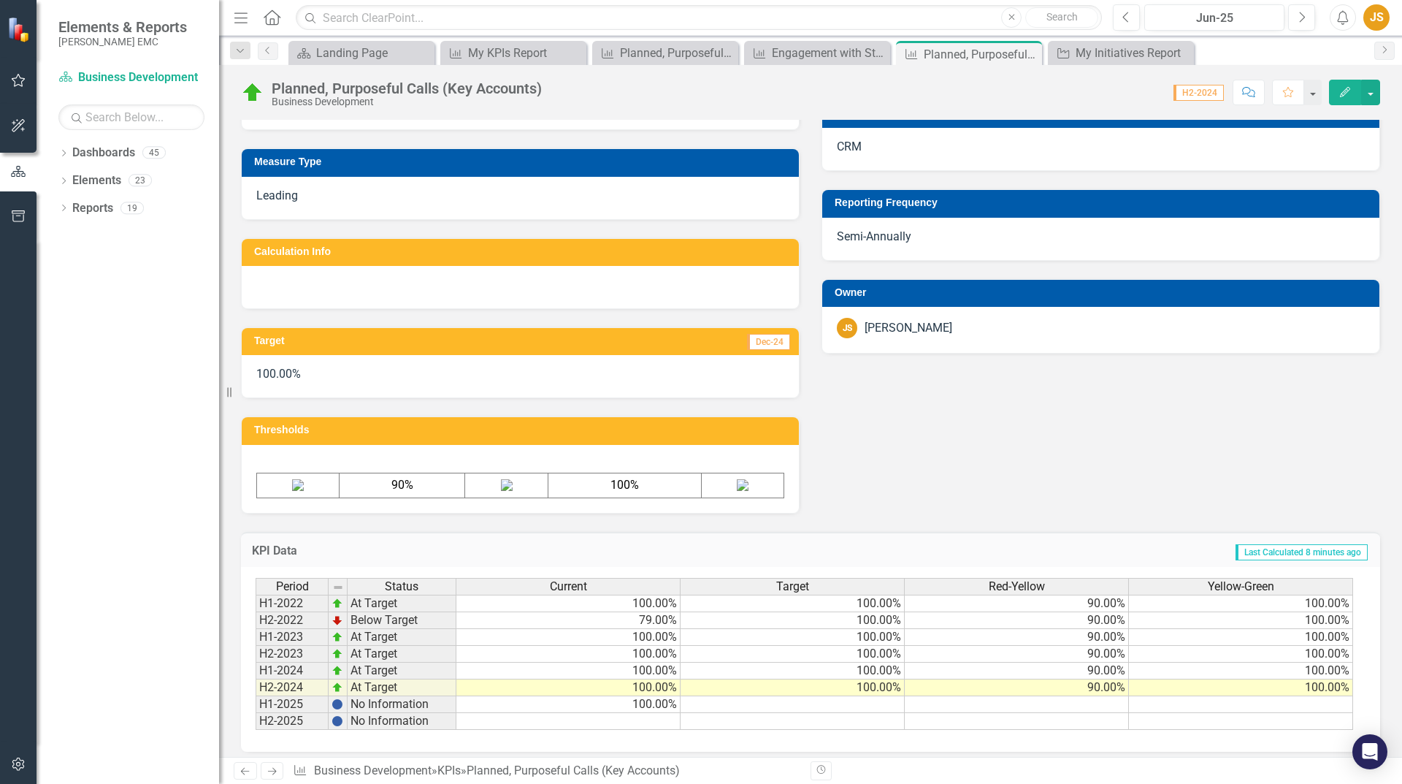
scroll to position [484, 0]
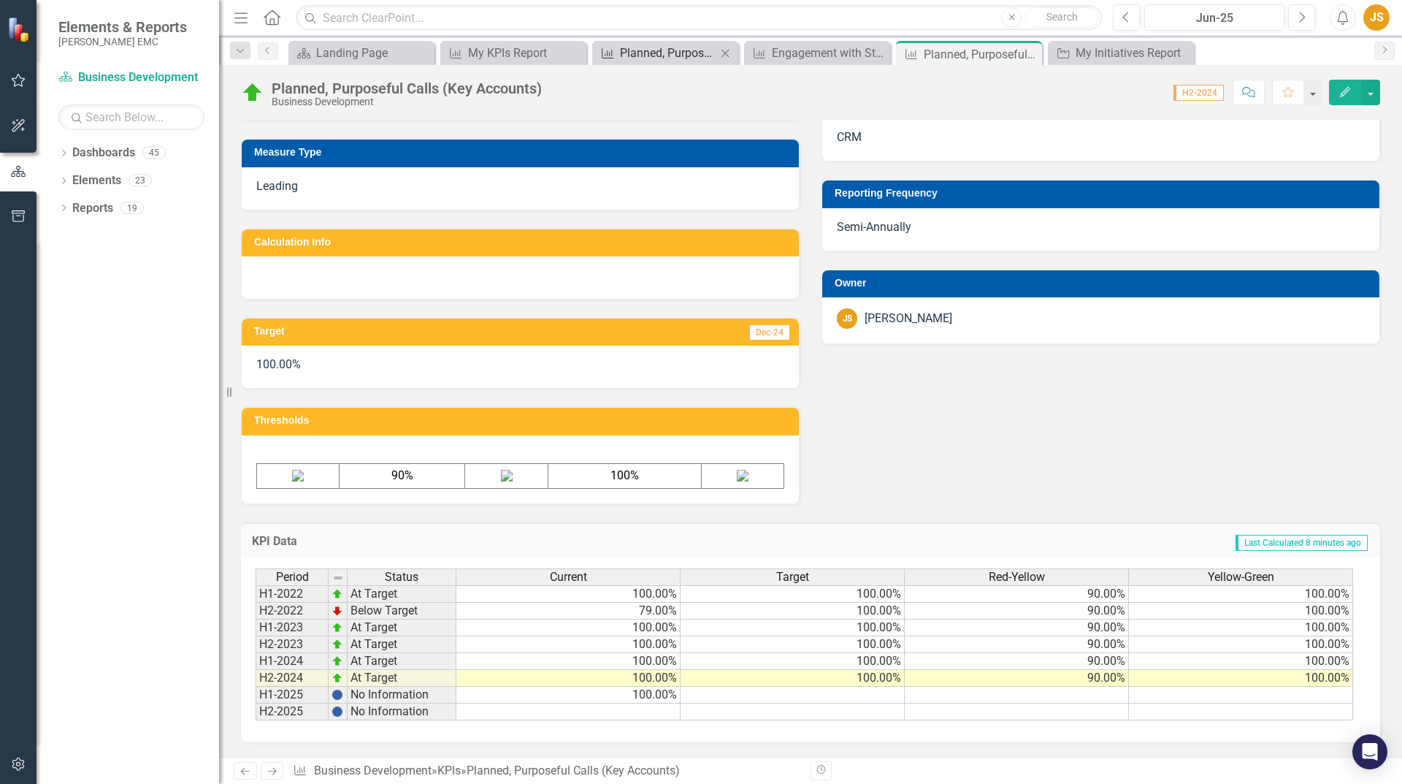
click at [647, 48] on div "Planned, Purposeful Opportunities (Legislators)" at bounding box center [668, 53] width 96 height 18
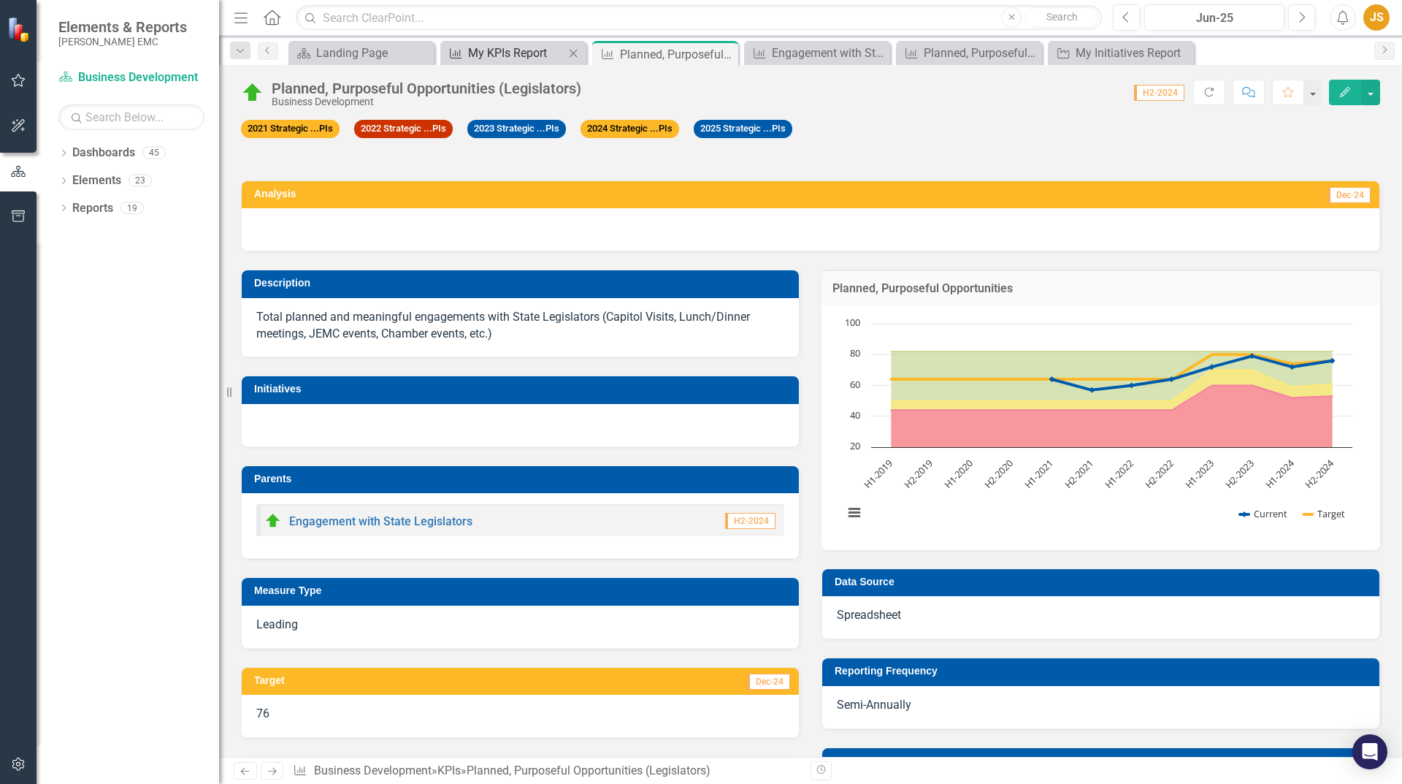
click at [494, 51] on div "My KPIs Report" at bounding box center [516, 53] width 96 height 18
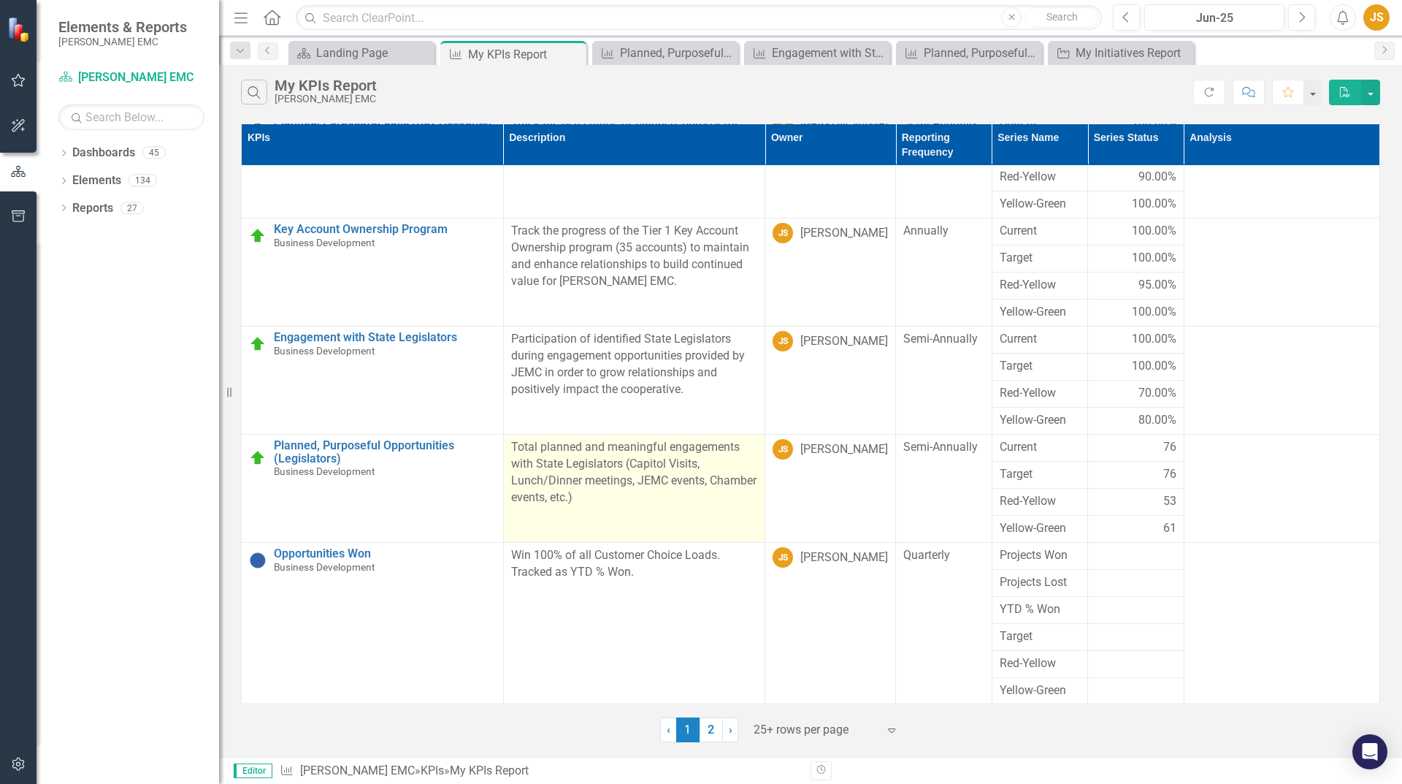
scroll to position [301, 0]
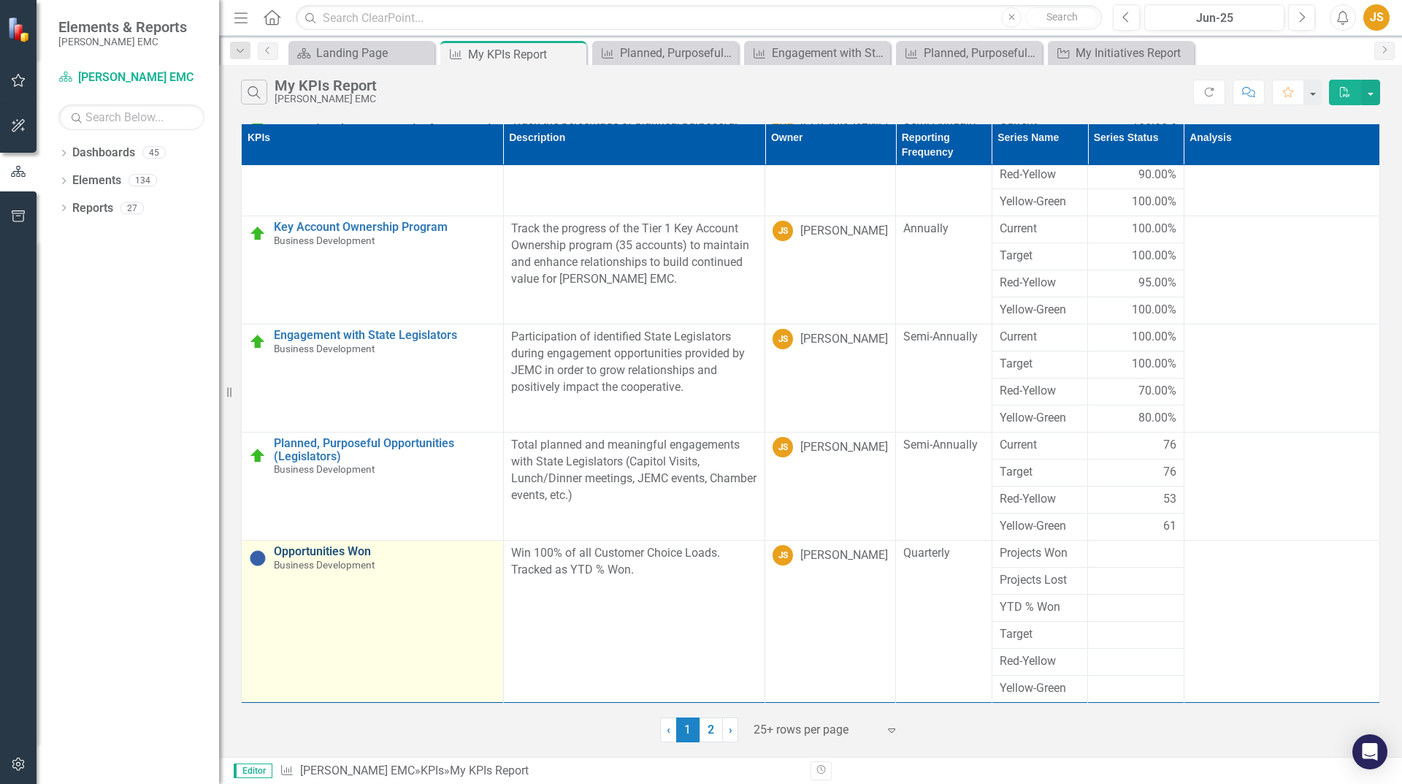
click at [370, 551] on link "Opportunities Won" at bounding box center [385, 551] width 222 height 13
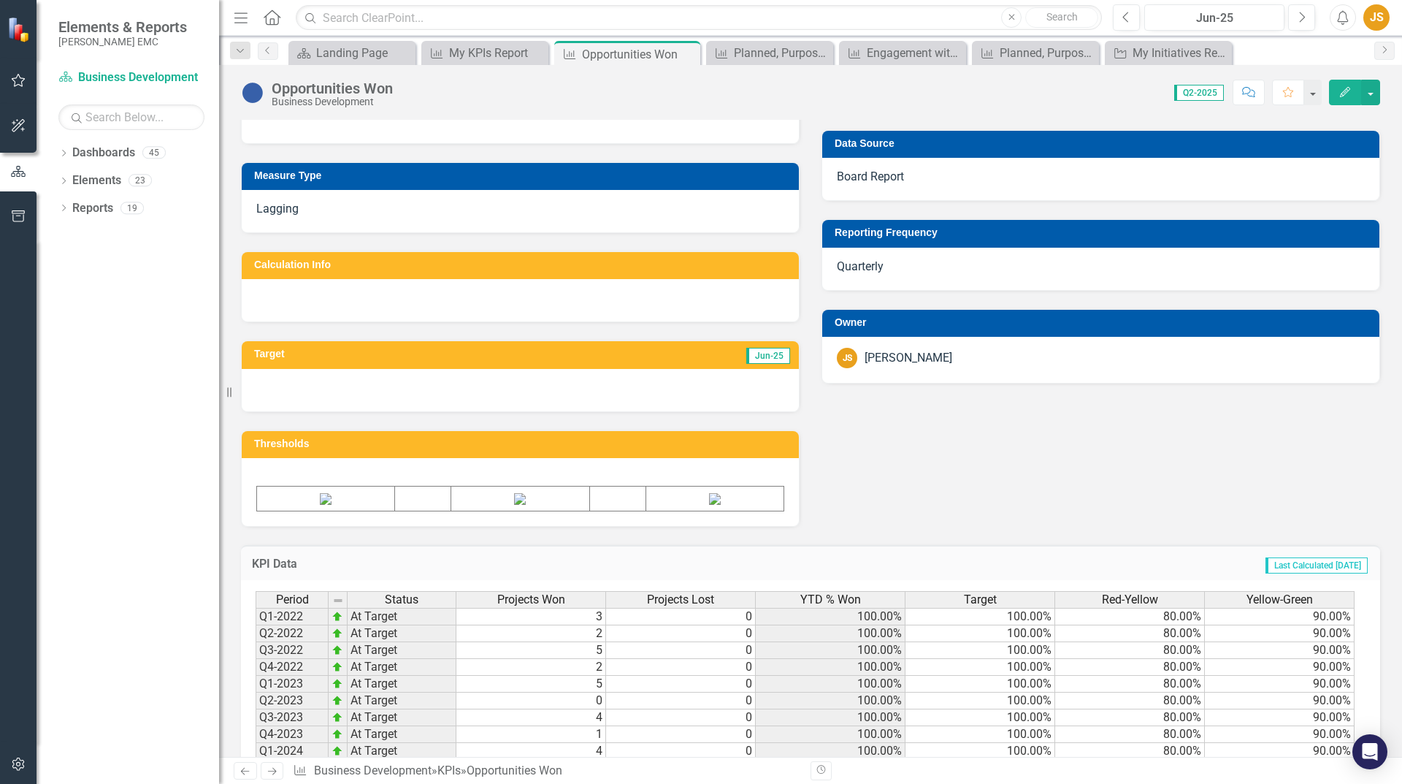
scroll to position [603, 0]
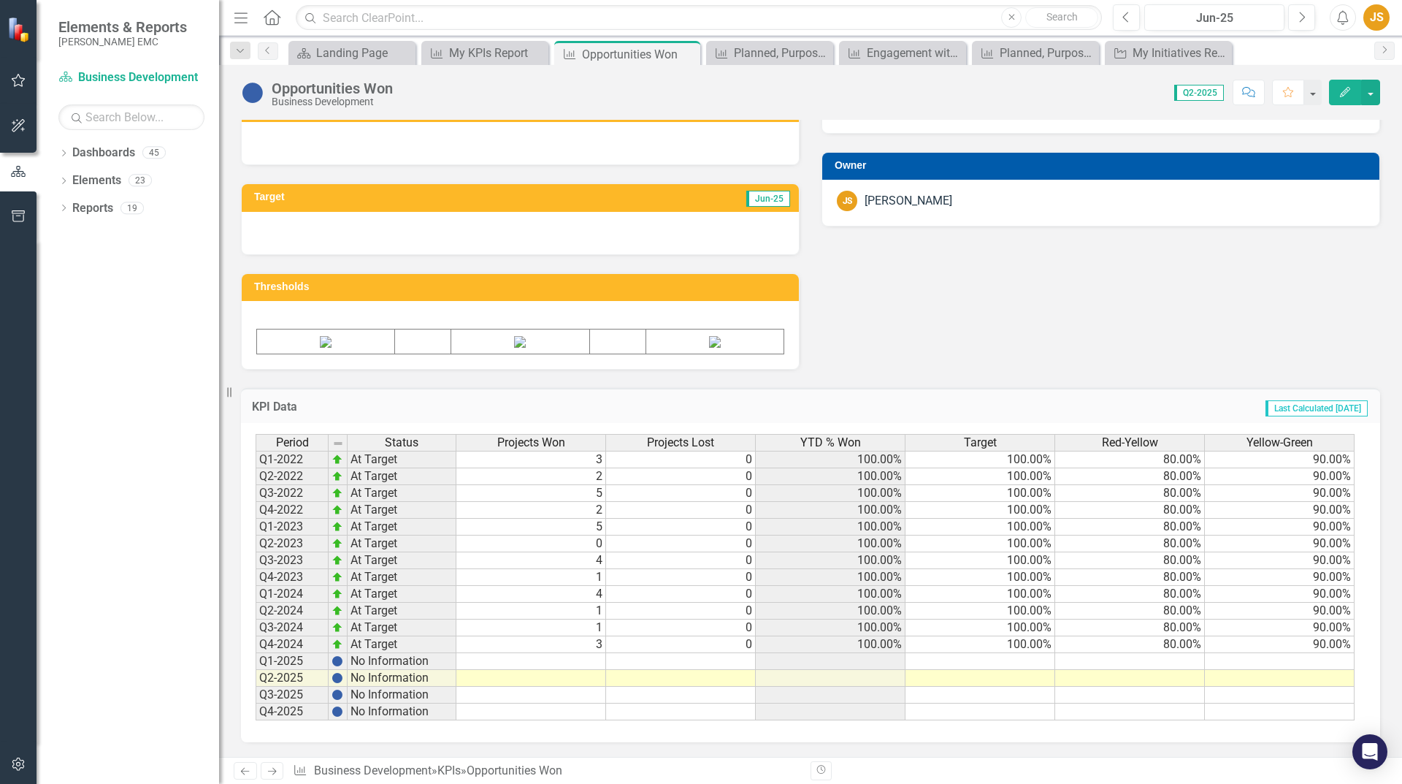
click at [580, 658] on td at bounding box center [531, 661] width 150 height 17
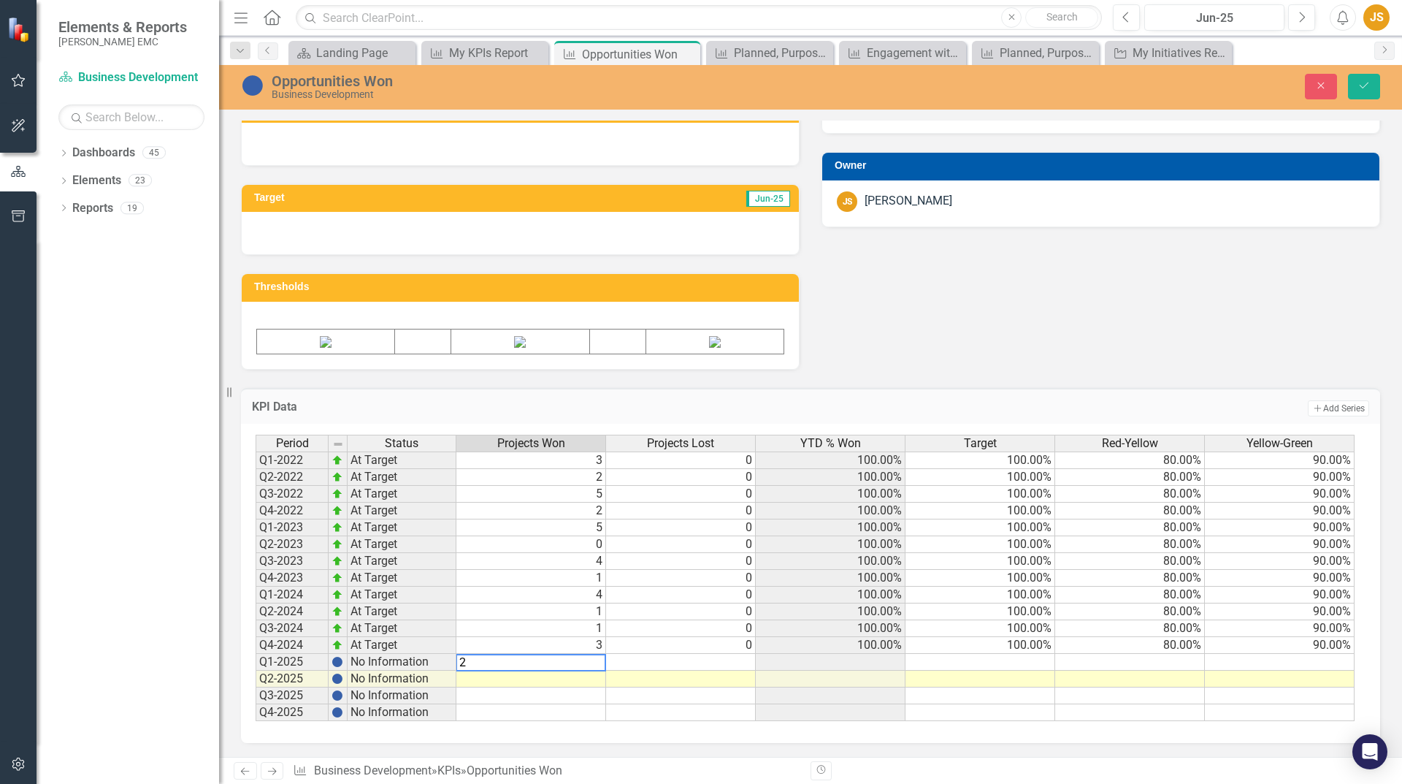
type textarea "2"
click at [655, 662] on td at bounding box center [681, 662] width 150 height 17
type textarea "0"
click at [586, 678] on td at bounding box center [531, 678] width 150 height 17
type textarea "3"
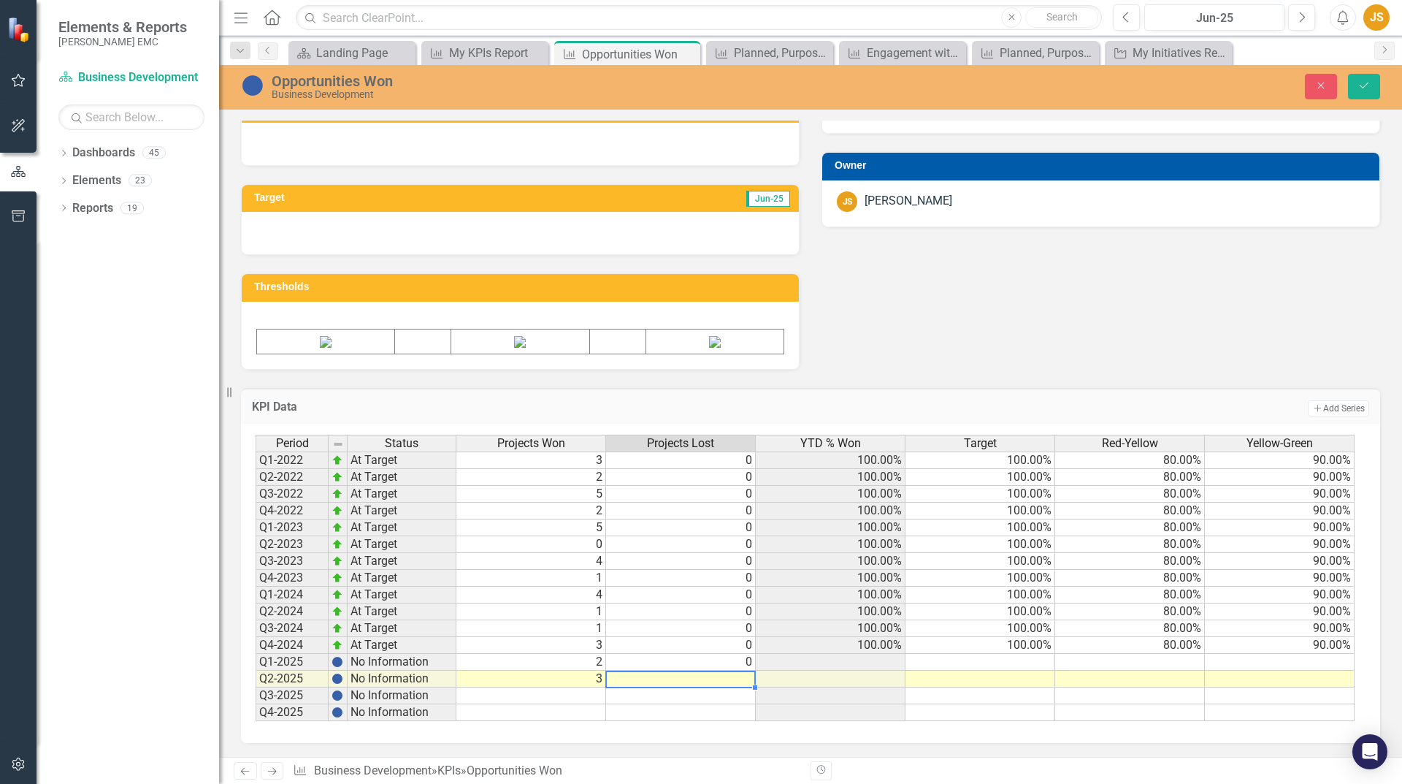
click at [706, 680] on td at bounding box center [681, 678] width 150 height 17
type textarea "0"
click at [1361, 87] on icon "submit" at bounding box center [1364, 86] width 9 height 6
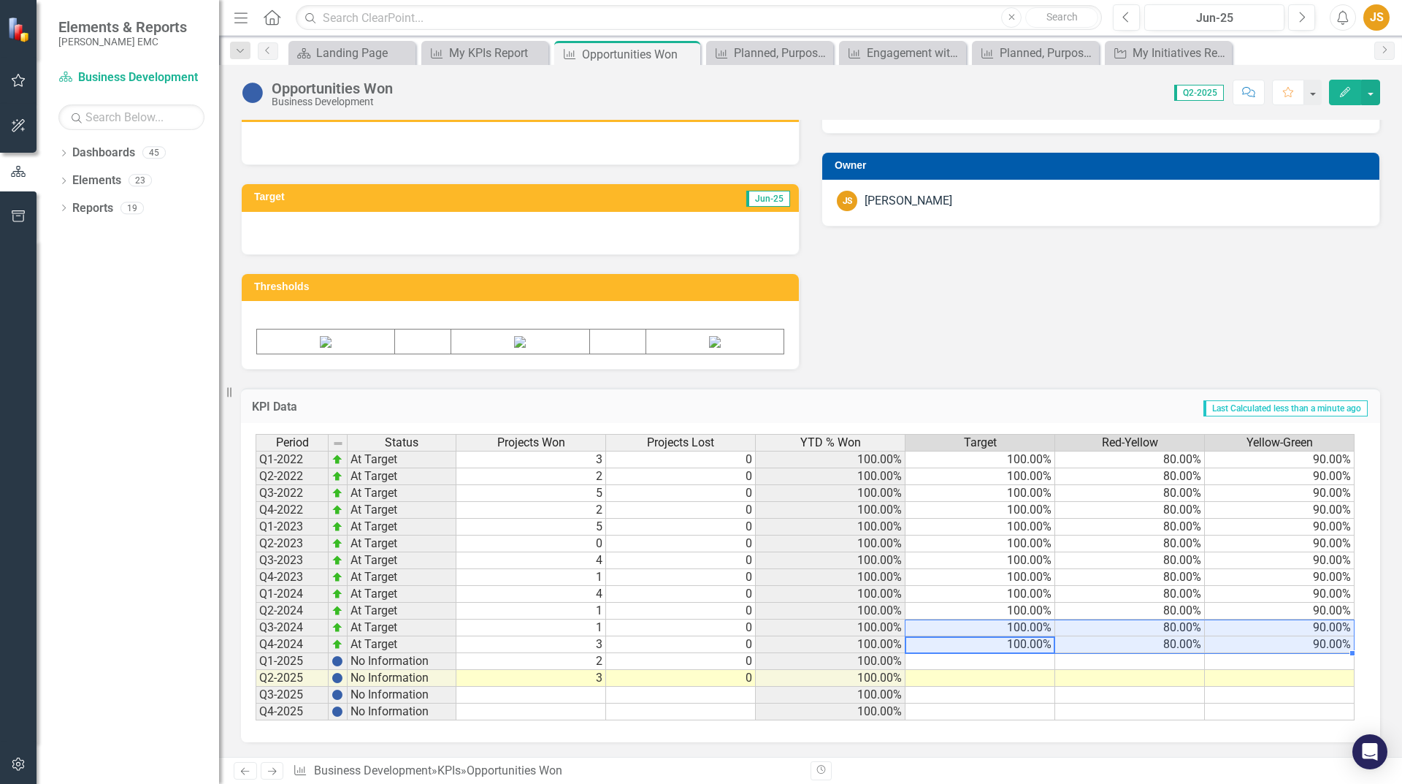
drag, startPoint x: 978, startPoint y: 643, endPoint x: 1270, endPoint y: 628, distance: 292.5
click at [1270, 628] on tbody "Q1-2022 At Target 3 0 100.00% 100.00% 80.00% 90.00% Q2-2022 At Target 2 0 100.0…" at bounding box center [805, 585] width 1099 height 269
click at [1041, 660] on td at bounding box center [981, 661] width 150 height 17
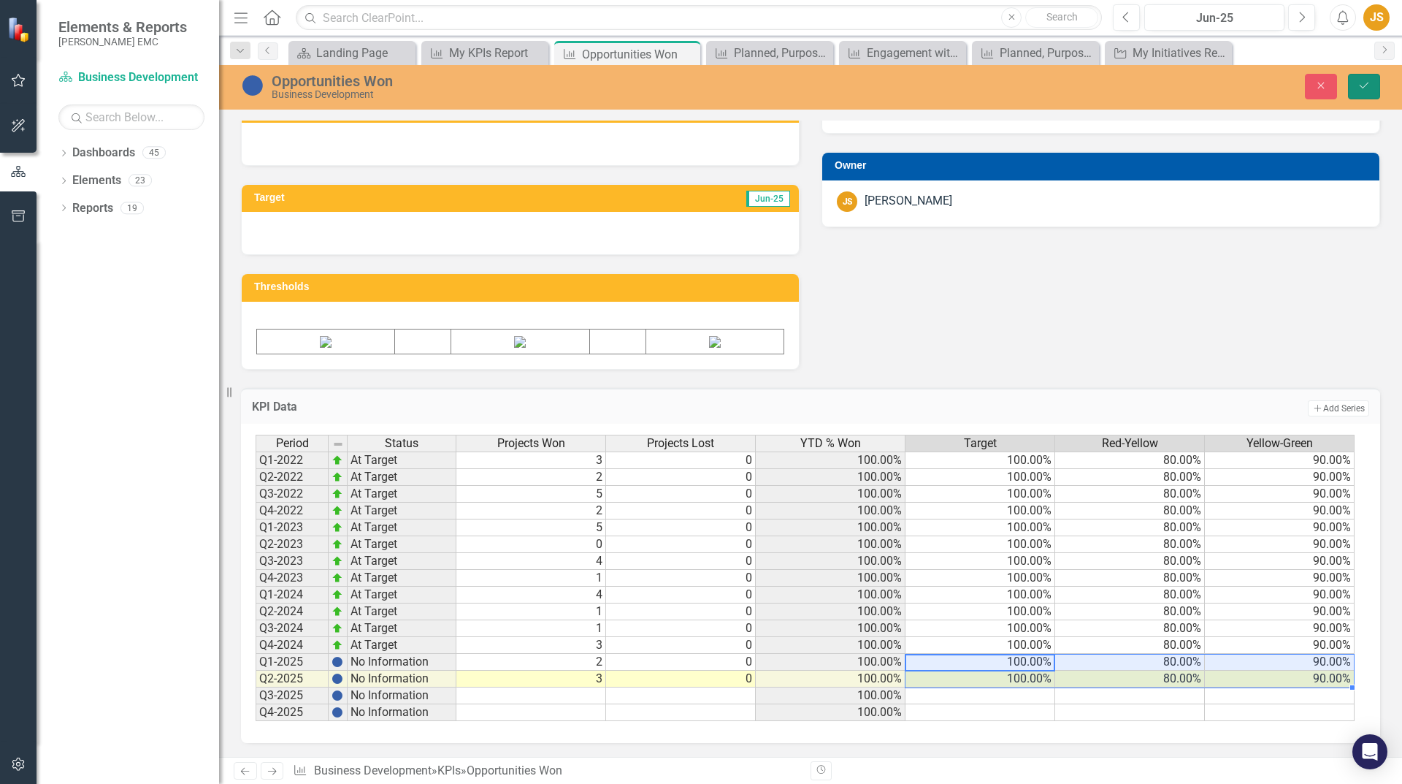
click at [1361, 86] on icon "Save" at bounding box center [1364, 85] width 13 height 10
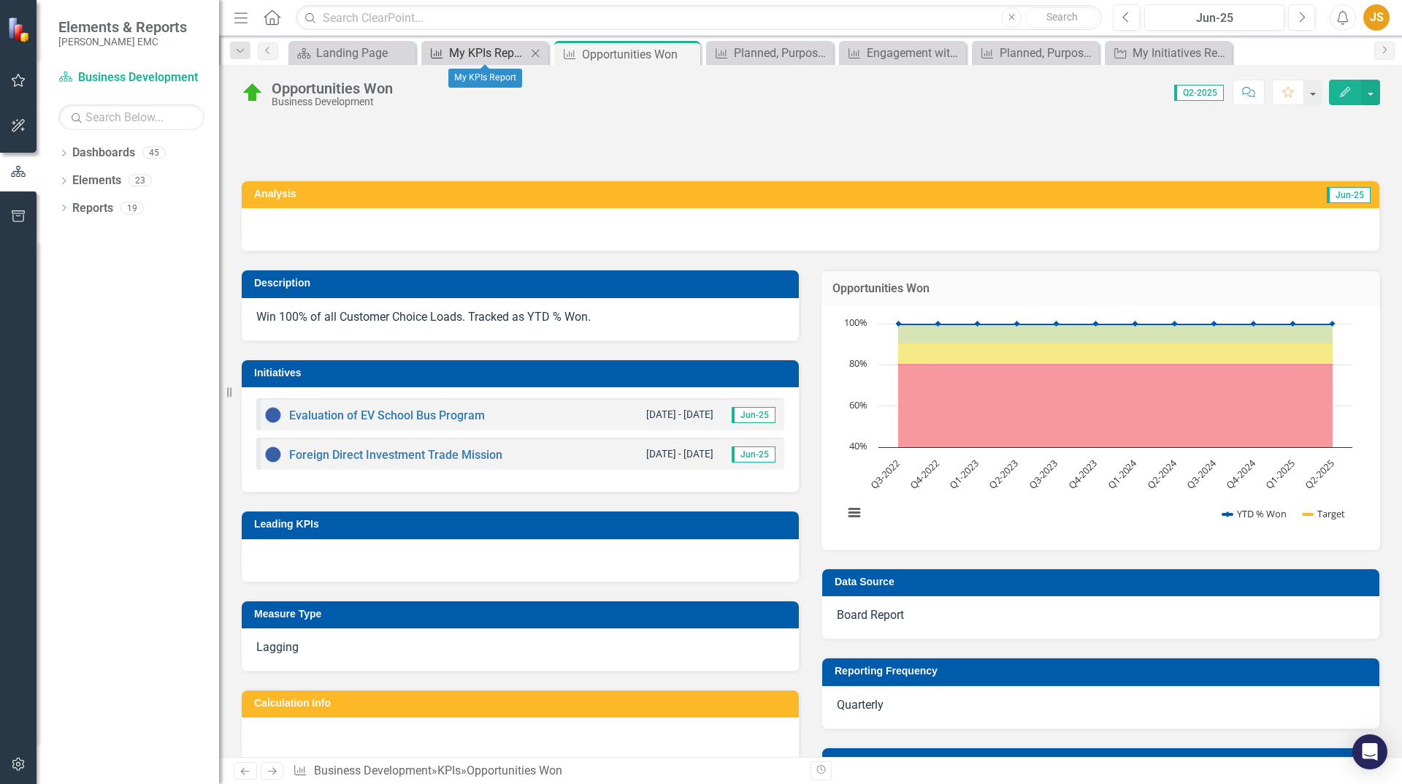
click at [488, 53] on div "My KPIs Report" at bounding box center [487, 53] width 77 height 18
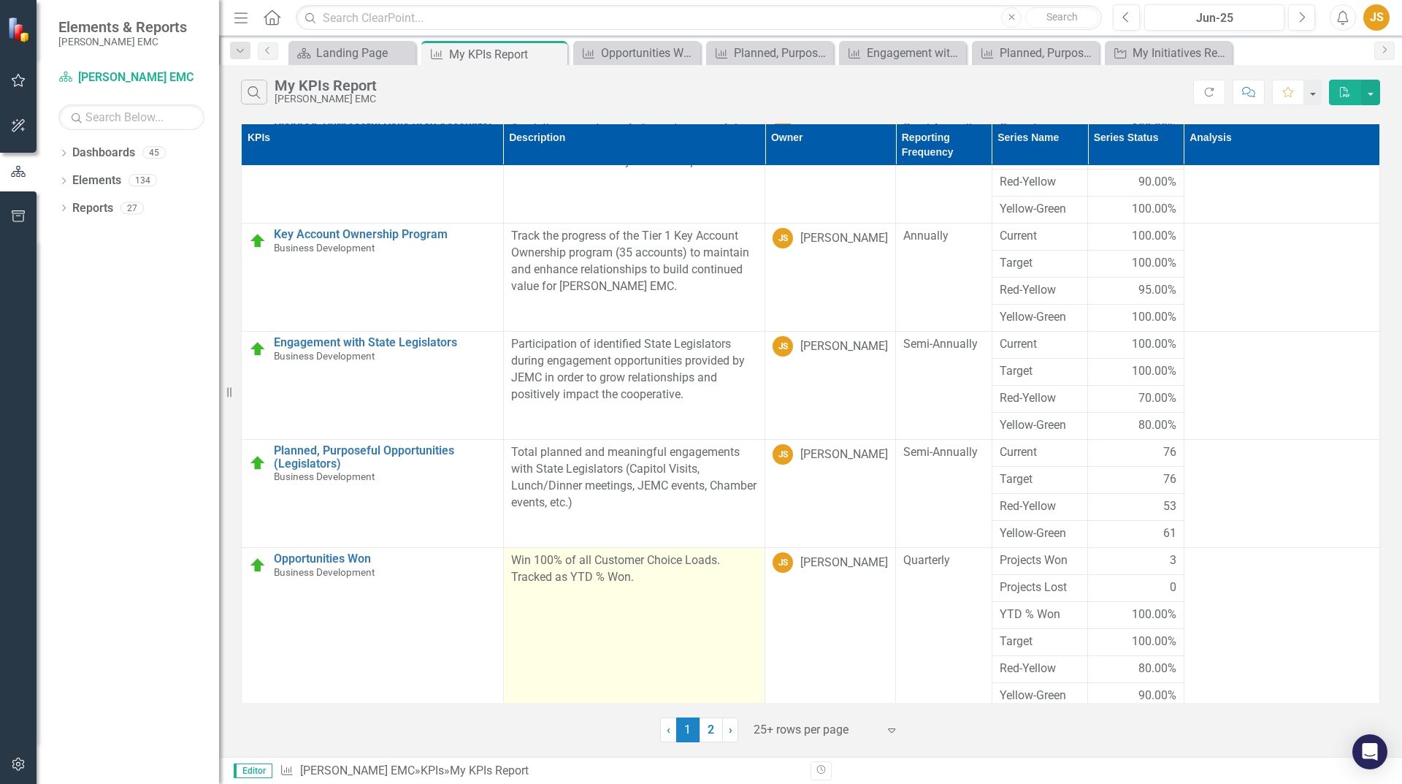
scroll to position [301, 0]
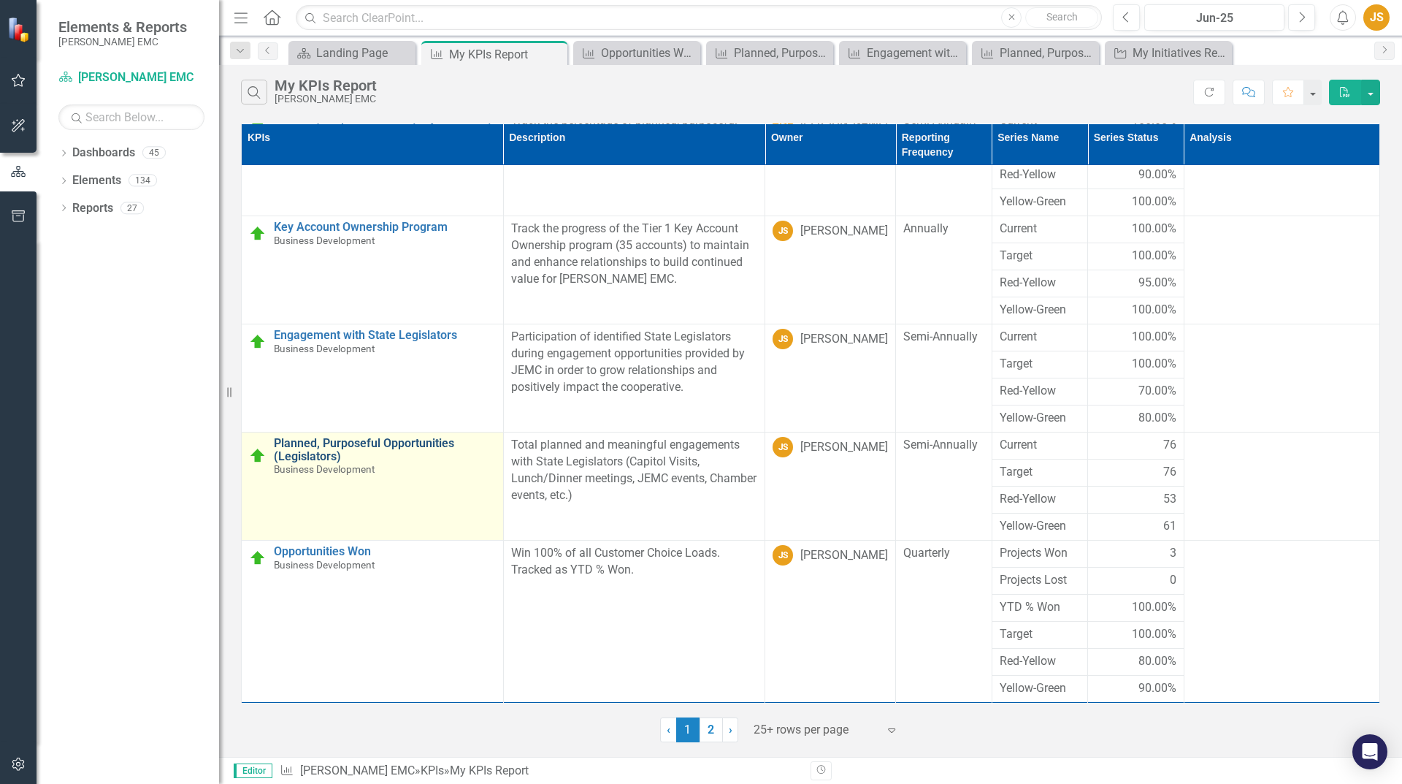
click at [356, 451] on link "Planned, Purposeful Opportunities (Legislators)" at bounding box center [385, 450] width 222 height 26
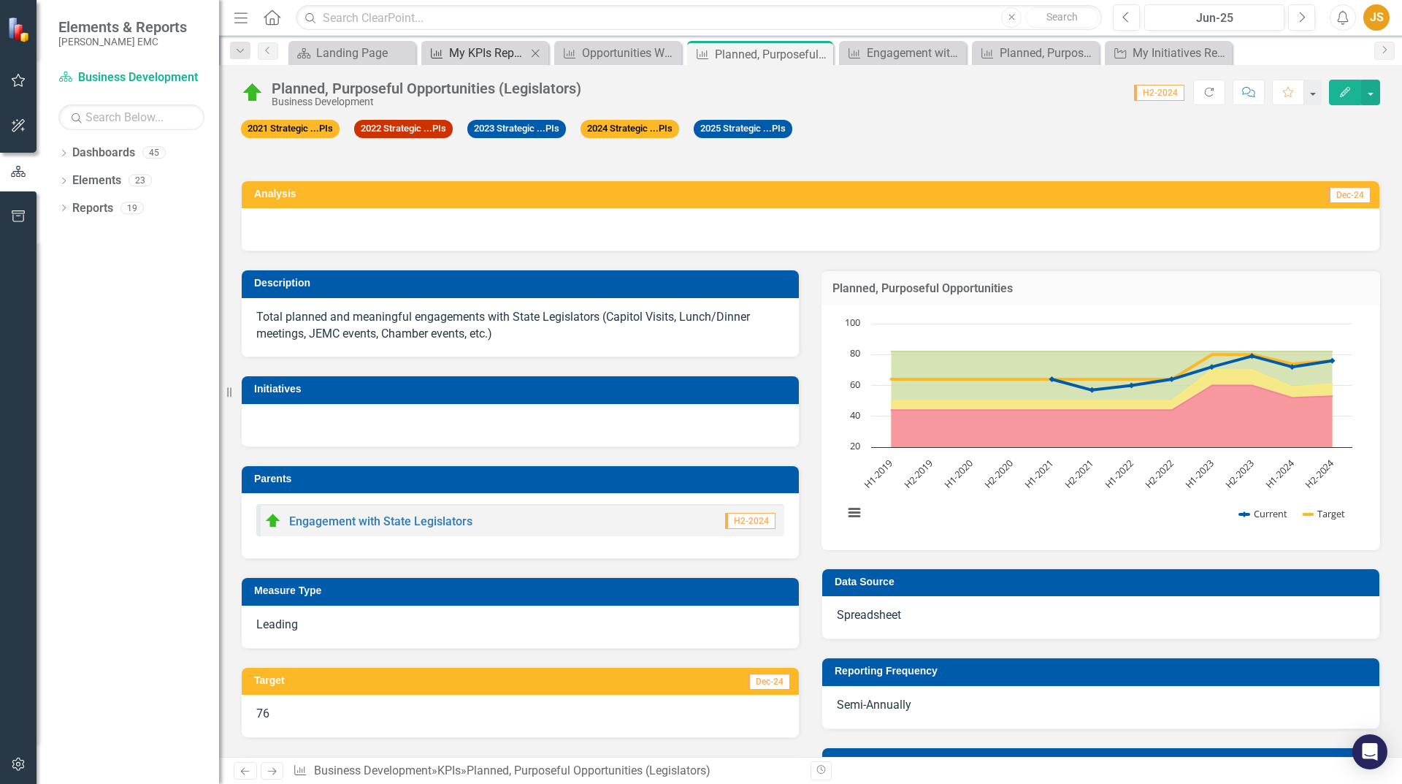
click at [454, 55] on div "My KPIs Report" at bounding box center [487, 53] width 77 height 18
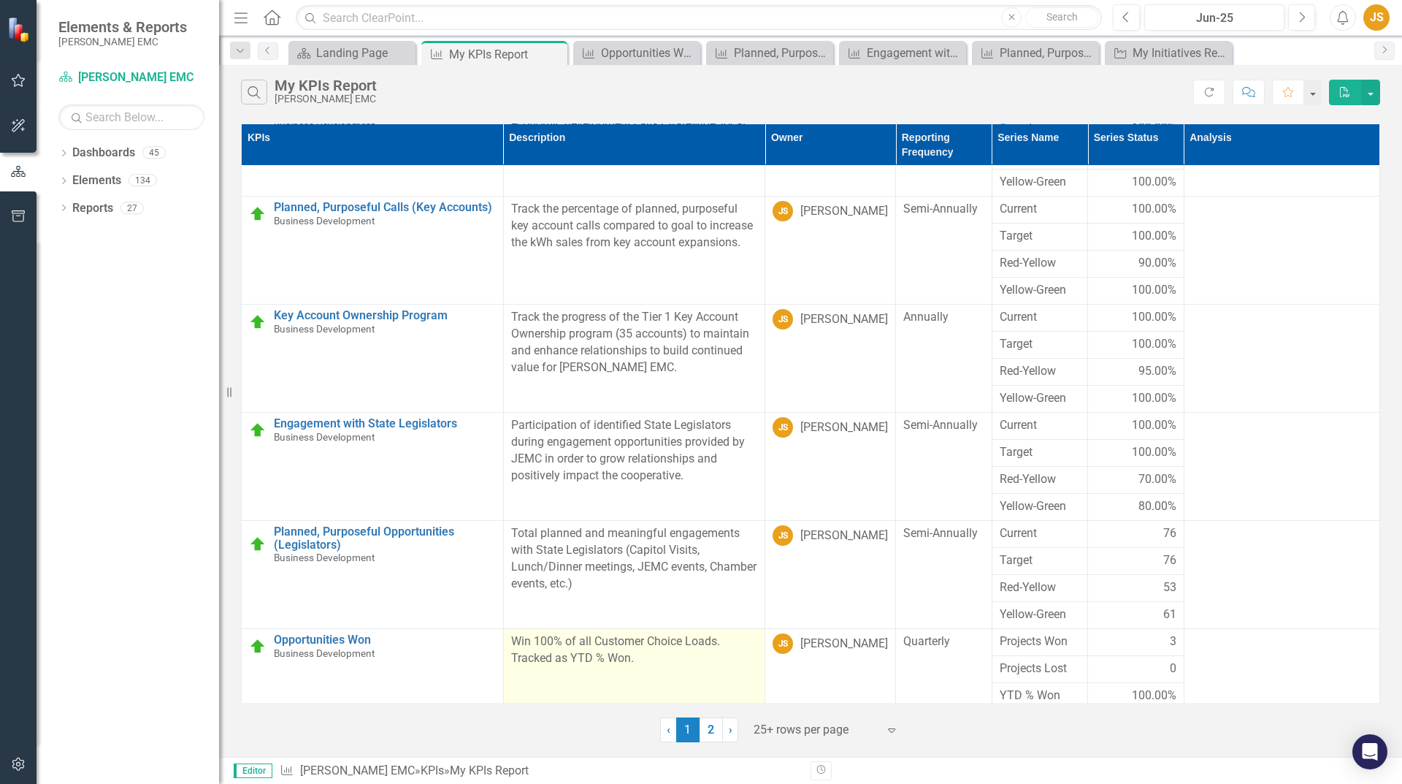
scroll to position [301, 0]
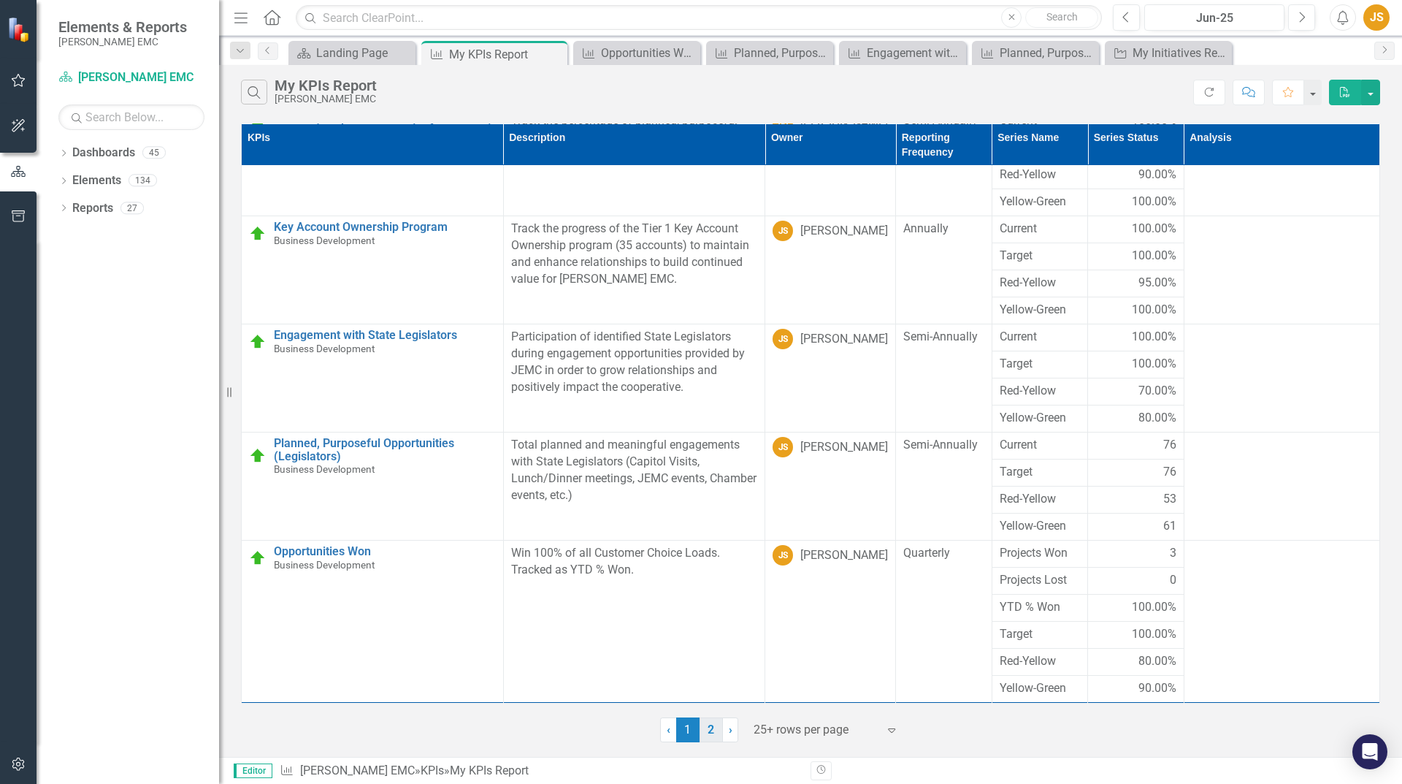
click at [702, 735] on link "2" at bounding box center [711, 729] width 23 height 25
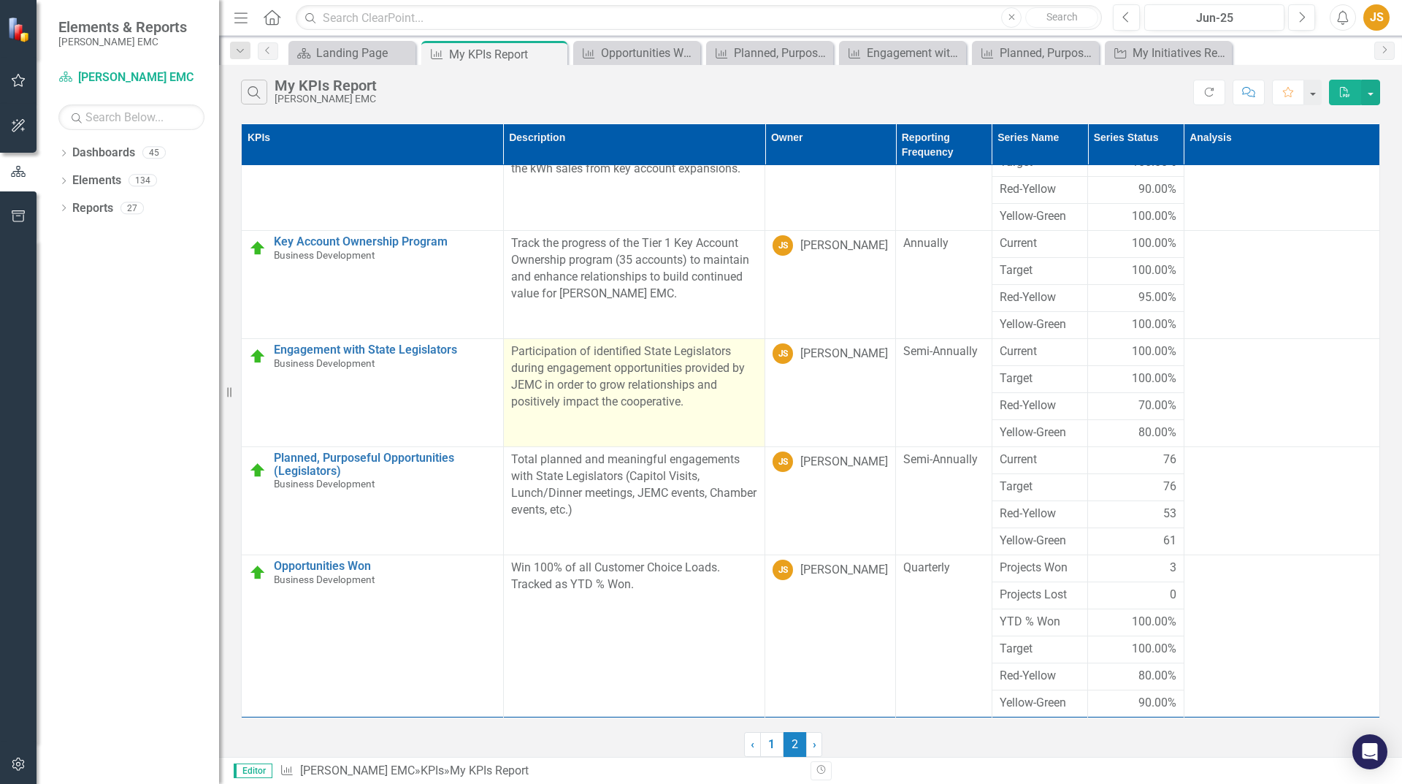
scroll to position [0, 0]
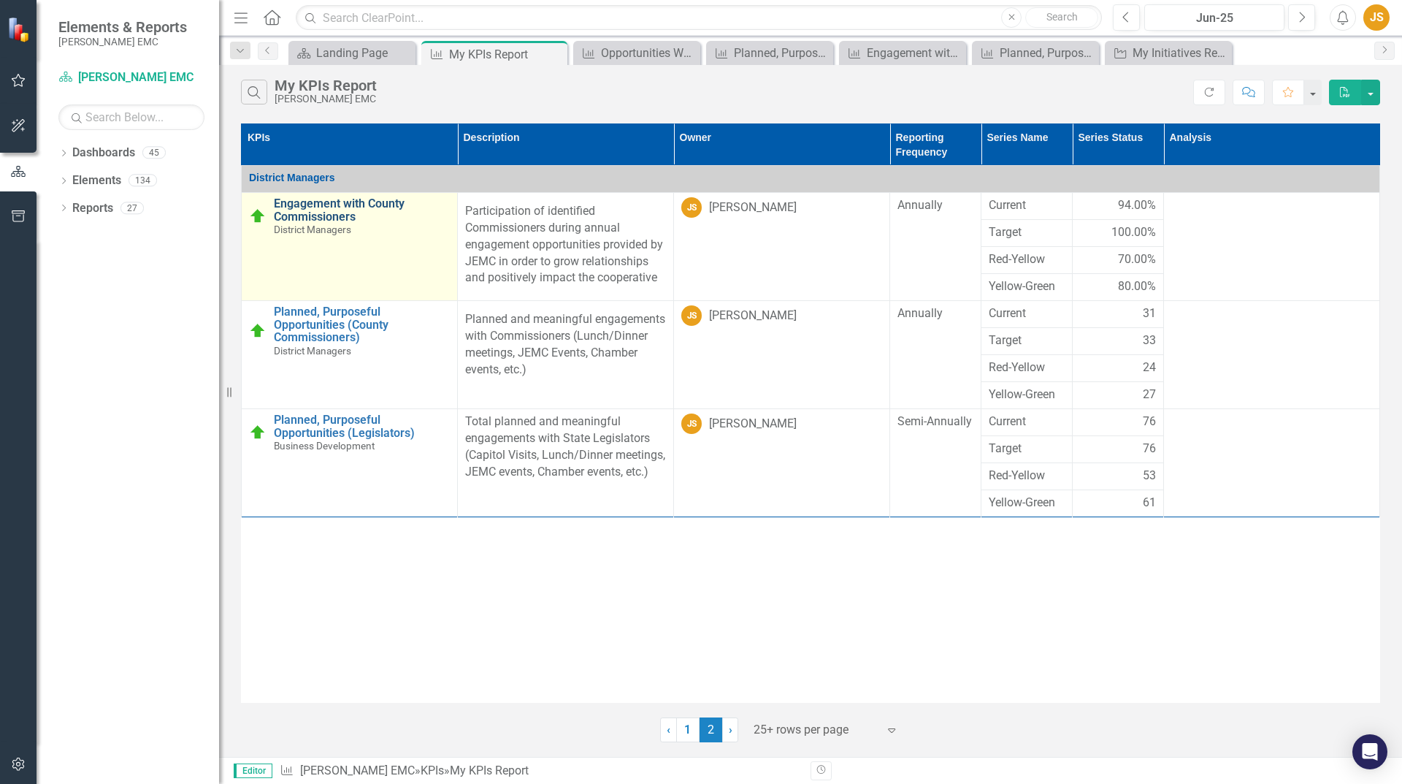
click at [408, 201] on link "Engagement with County Commissioners" at bounding box center [362, 210] width 176 height 26
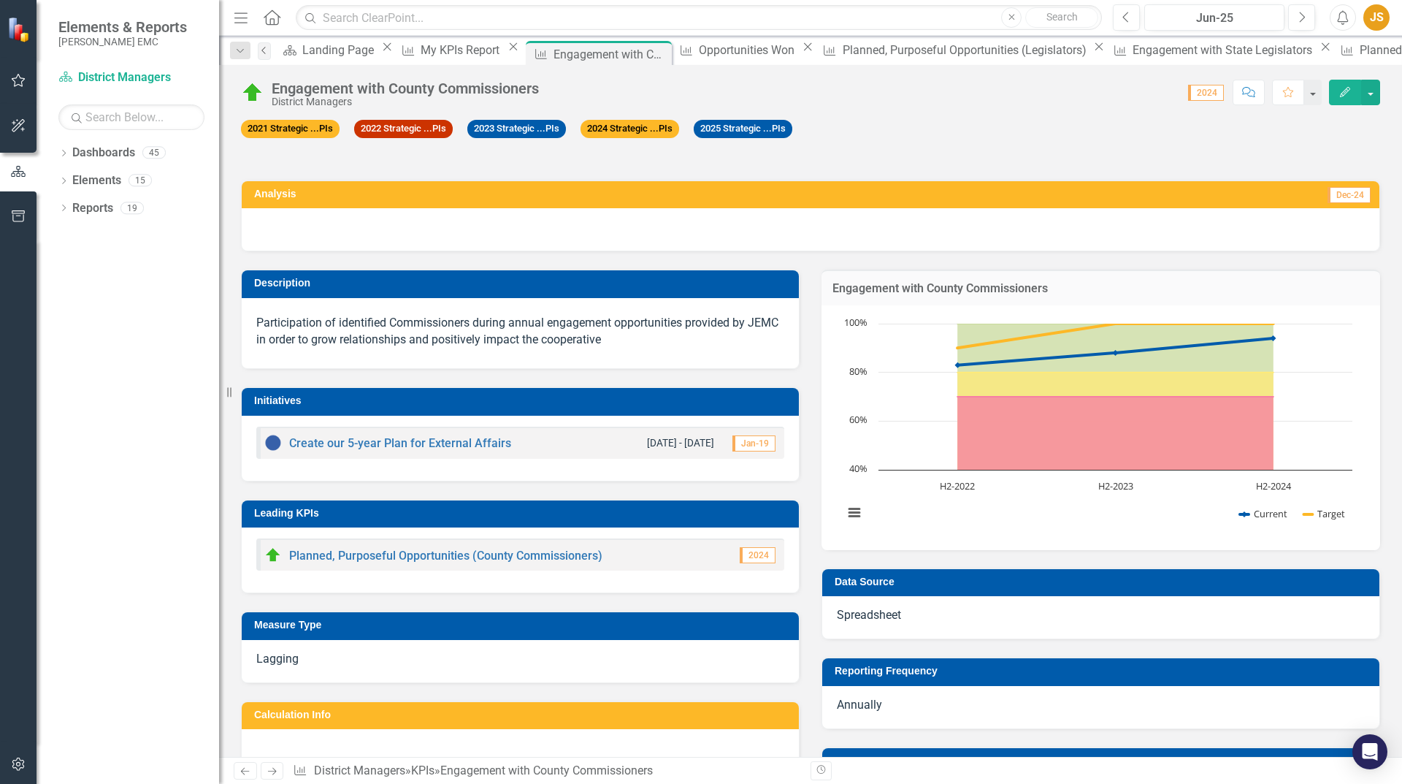
click at [269, 50] on icon "Previous" at bounding box center [265, 50] width 12 height 9
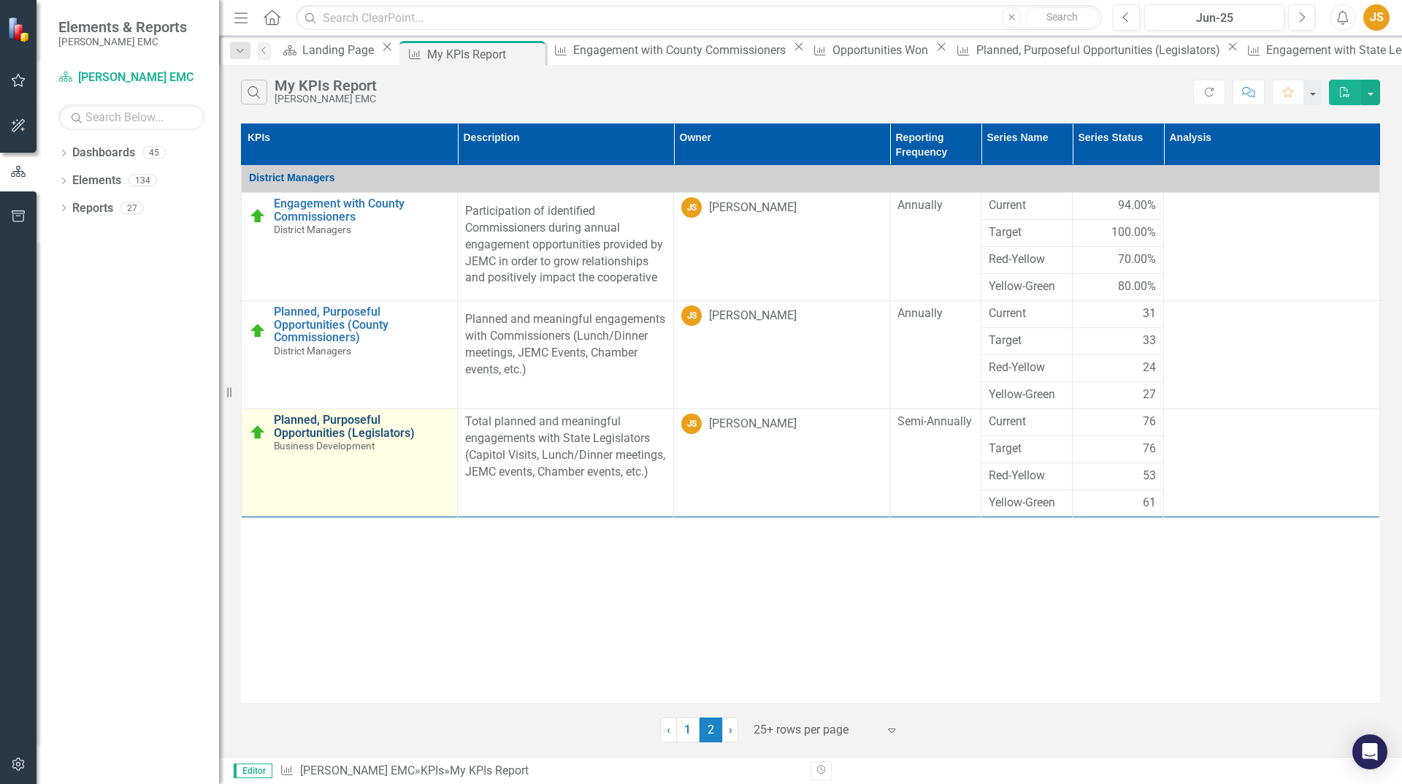
click at [390, 435] on link "Planned, Purposeful Opportunities (Legislators)" at bounding box center [362, 426] width 176 height 26
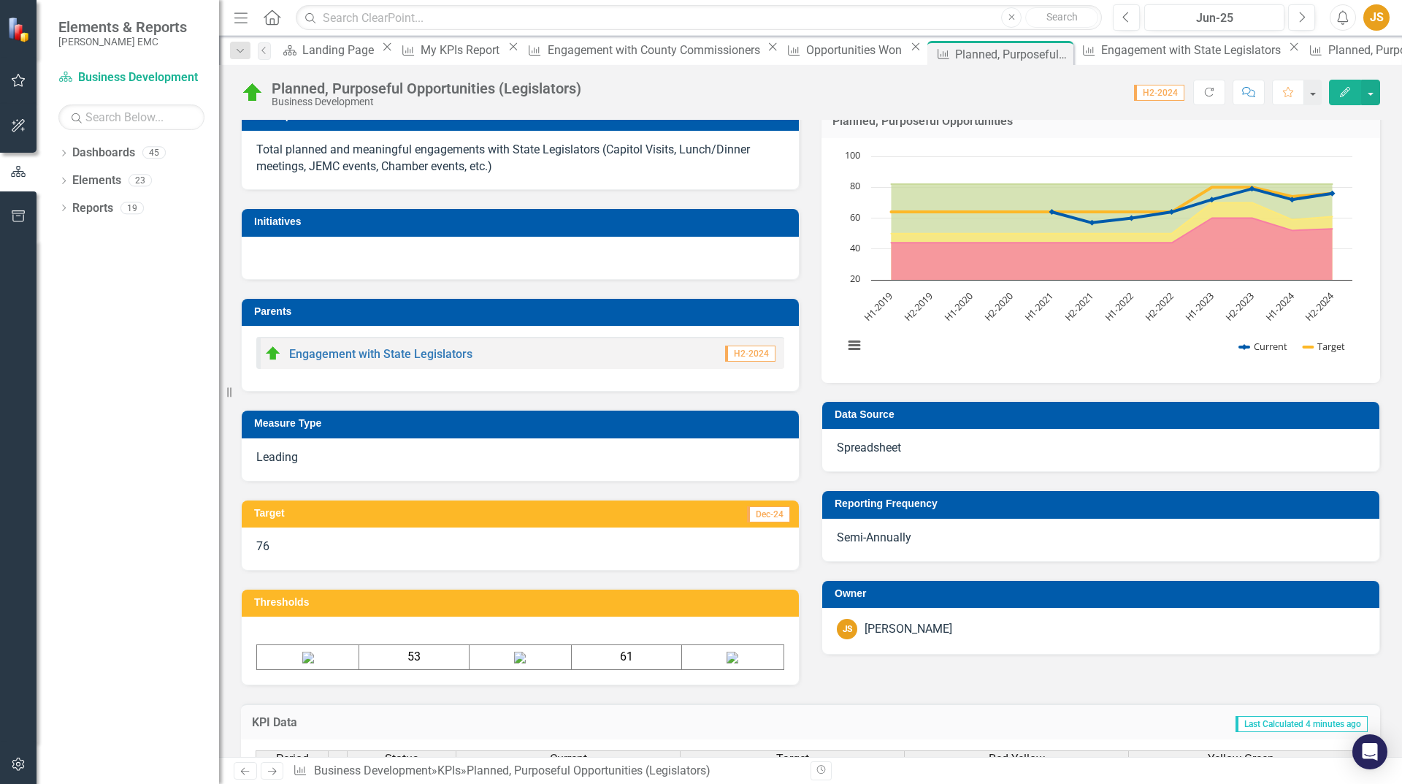
scroll to position [356, 0]
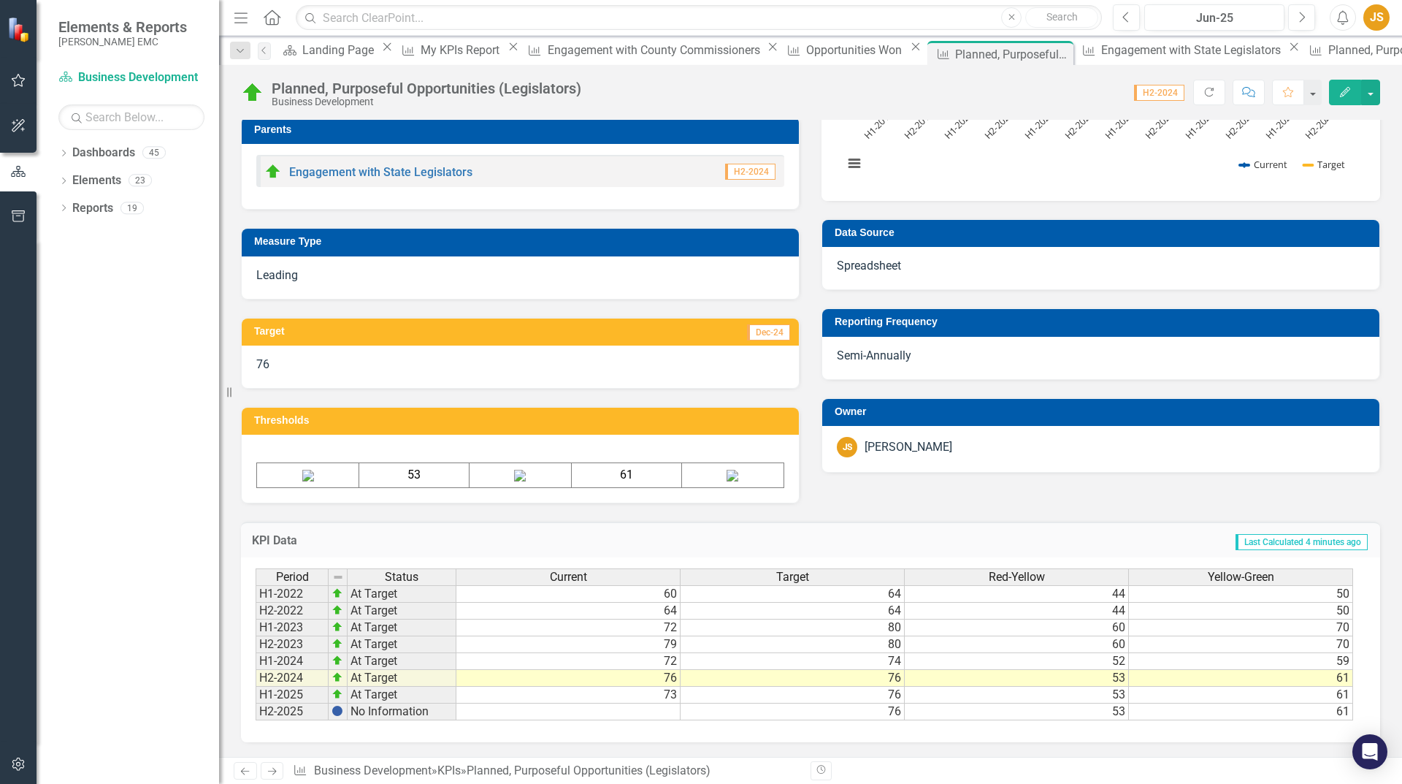
click at [665, 699] on td "73" at bounding box center [568, 695] width 224 height 17
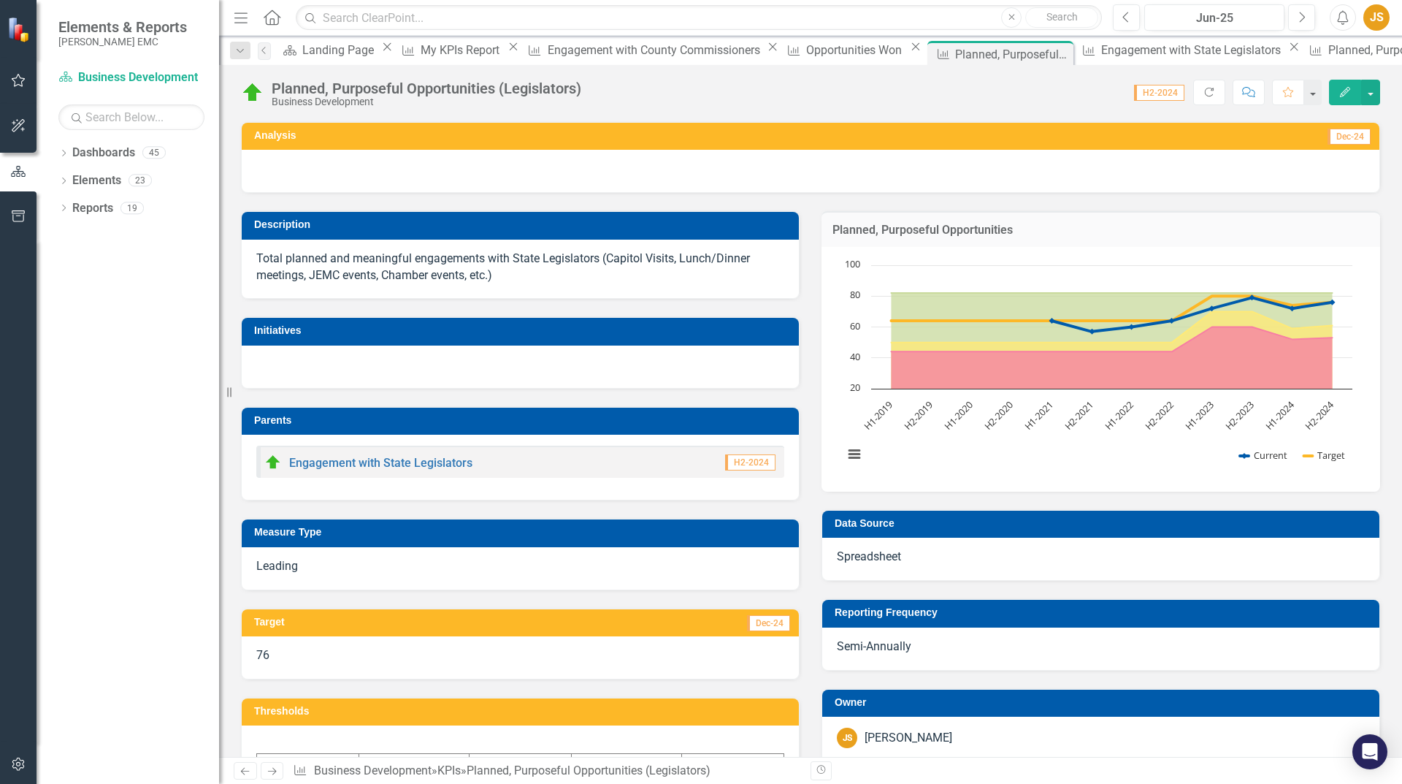
scroll to position [0, 0]
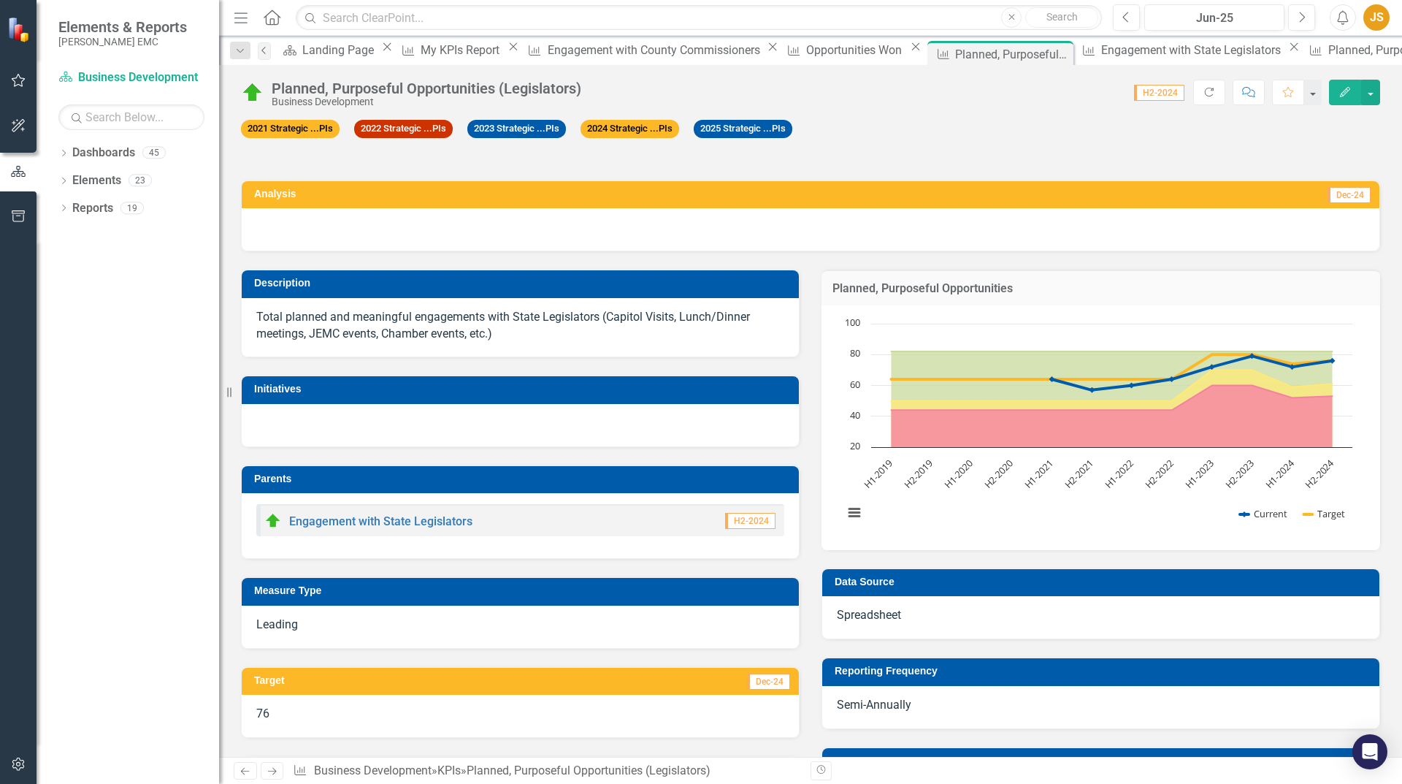
click at [270, 49] on icon "Previous" at bounding box center [265, 50] width 12 height 9
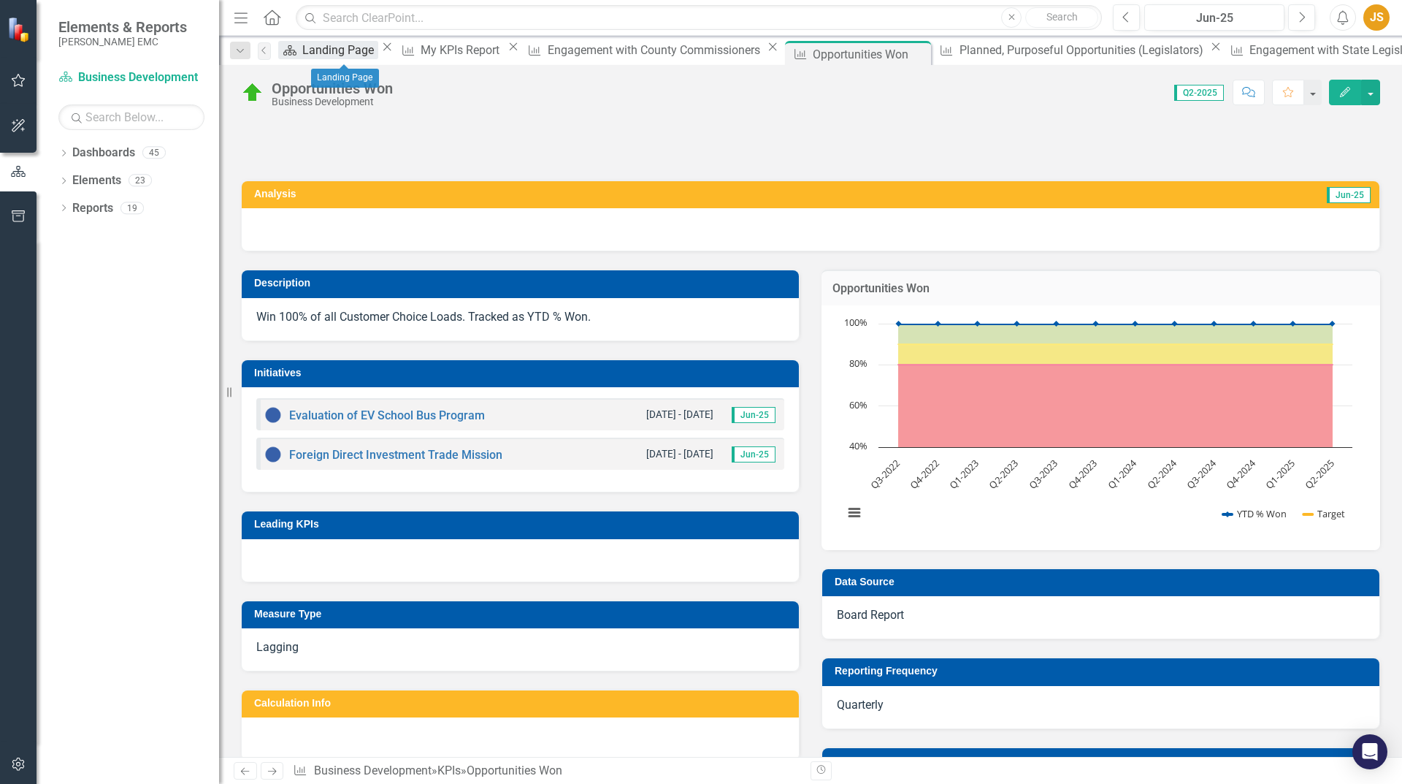
click at [340, 53] on div "Landing Page" at bounding box center [340, 50] width 76 height 18
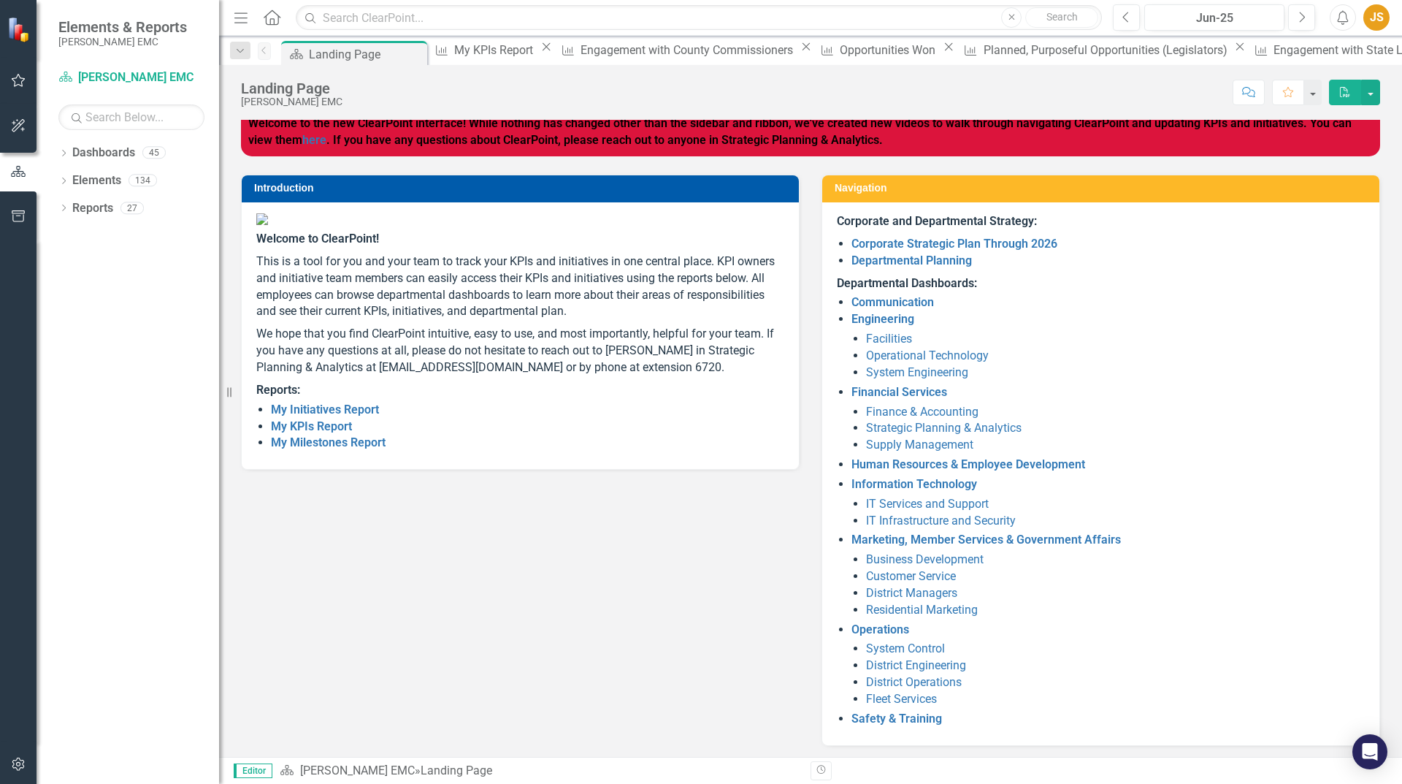
scroll to position [15, 0]
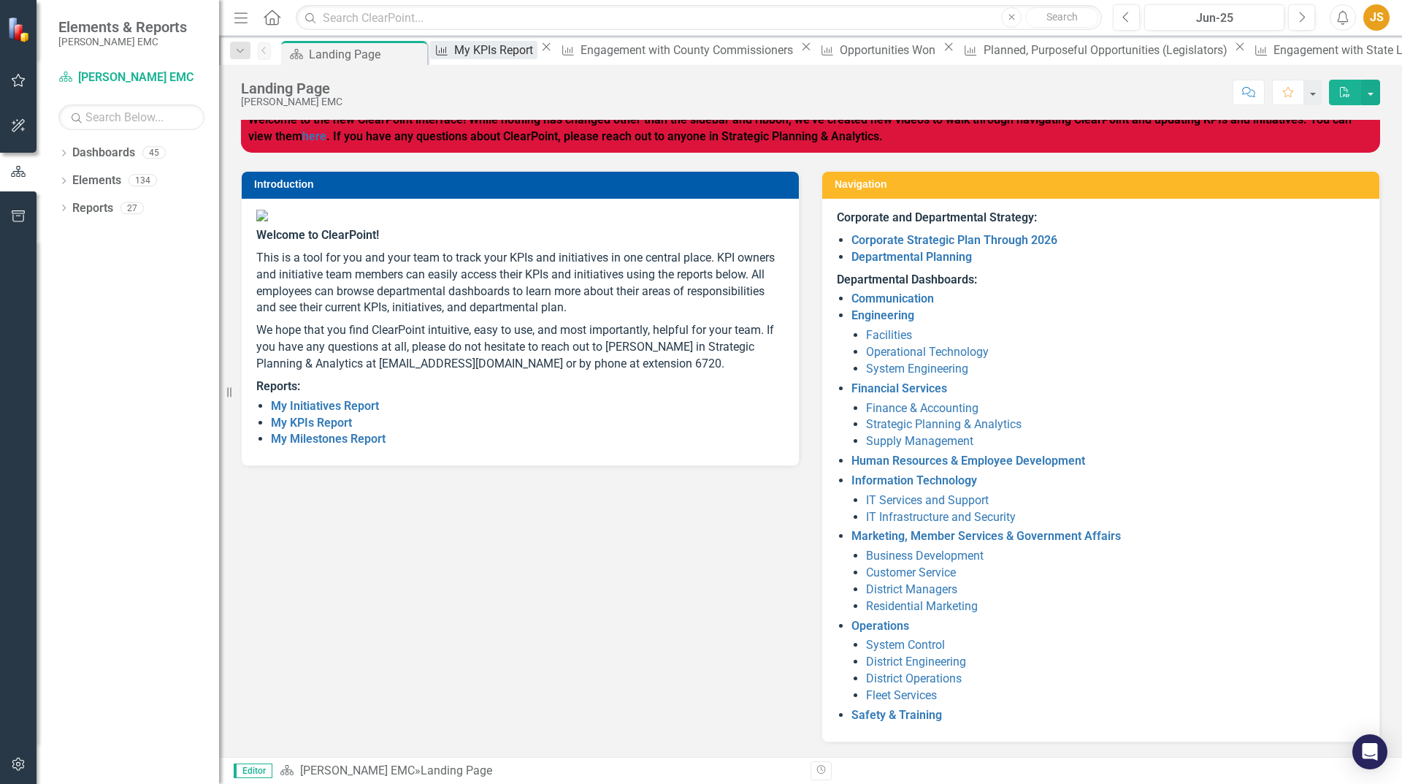
click at [476, 54] on div "My KPIs Report" at bounding box center [495, 50] width 83 height 18
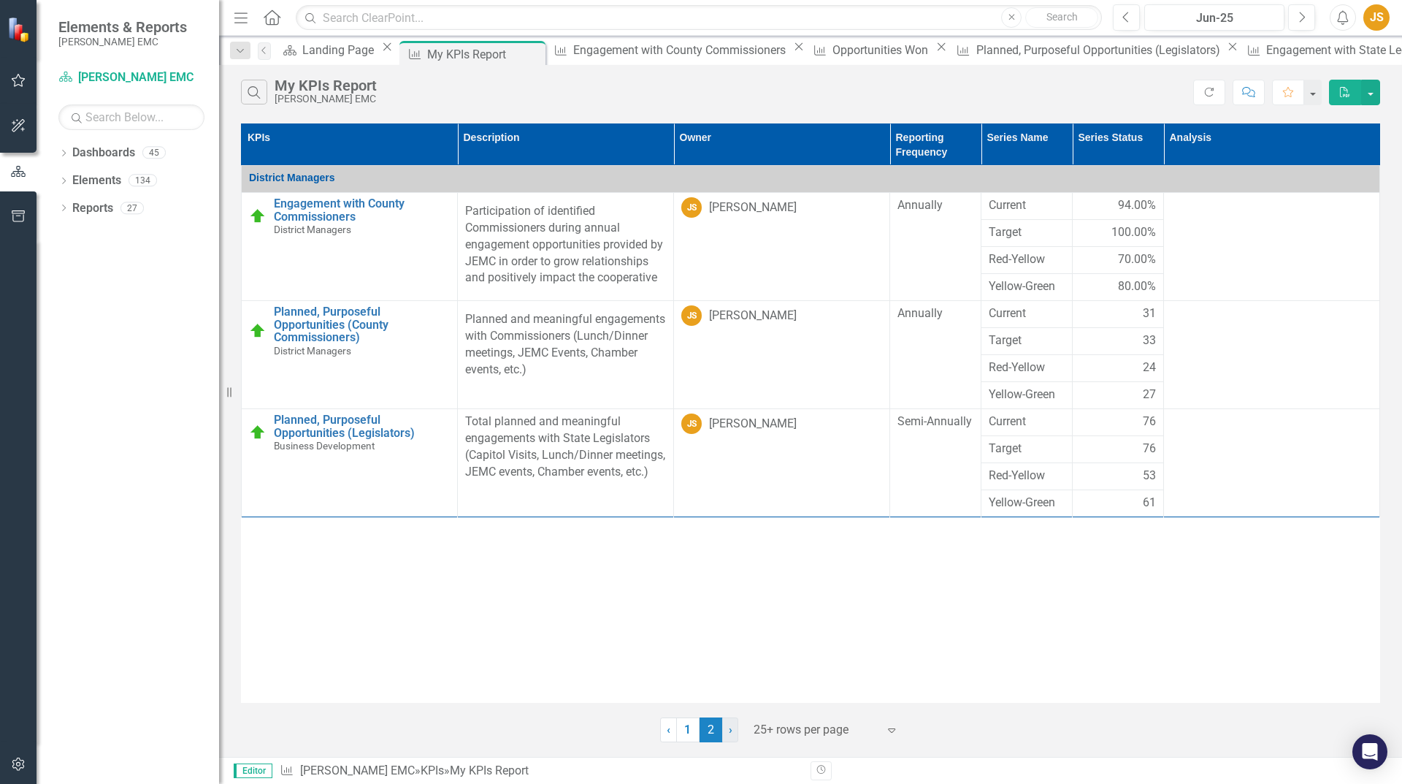
click at [736, 729] on link "› Next" at bounding box center [730, 729] width 16 height 25
click at [685, 730] on link "1" at bounding box center [687, 729] width 23 height 25
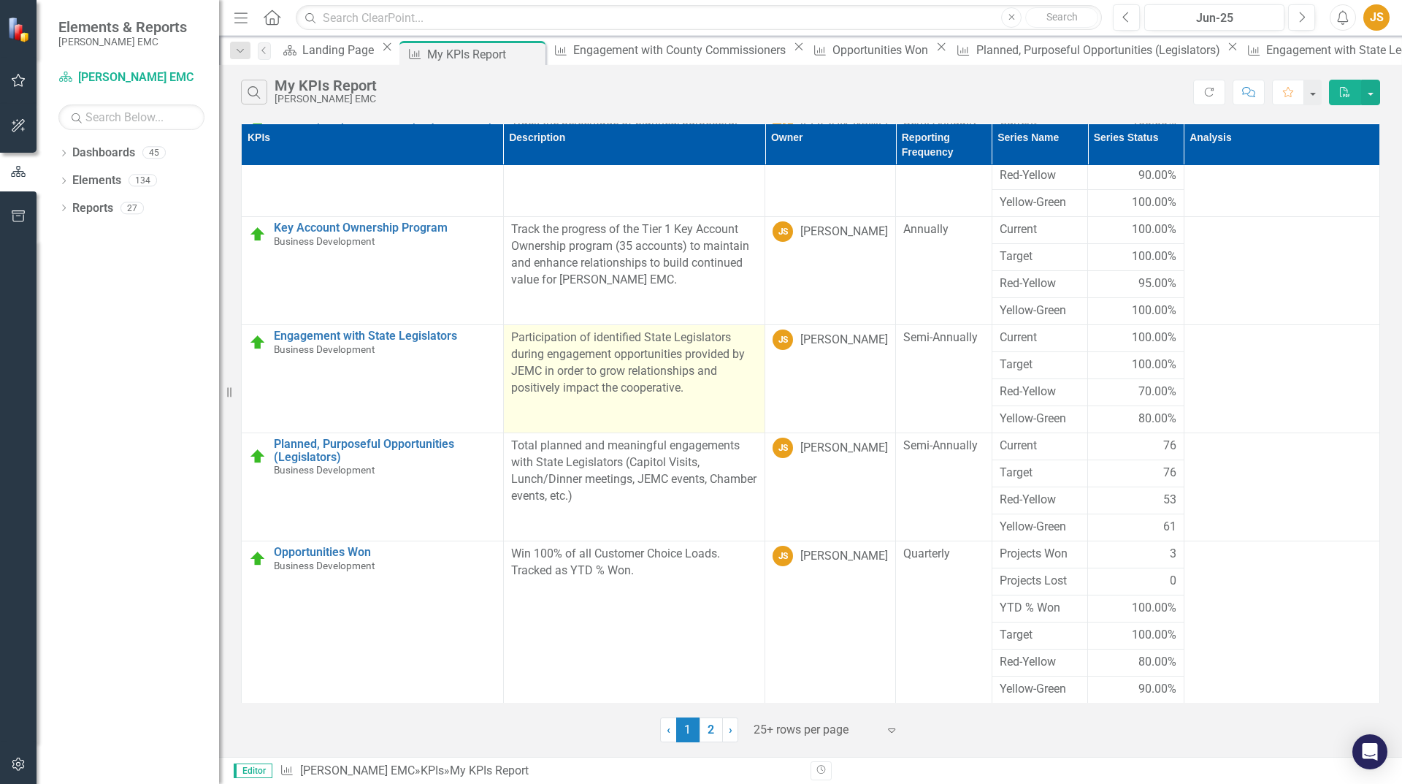
scroll to position [301, 0]
